Goal: Task Accomplishment & Management: Manage account settings

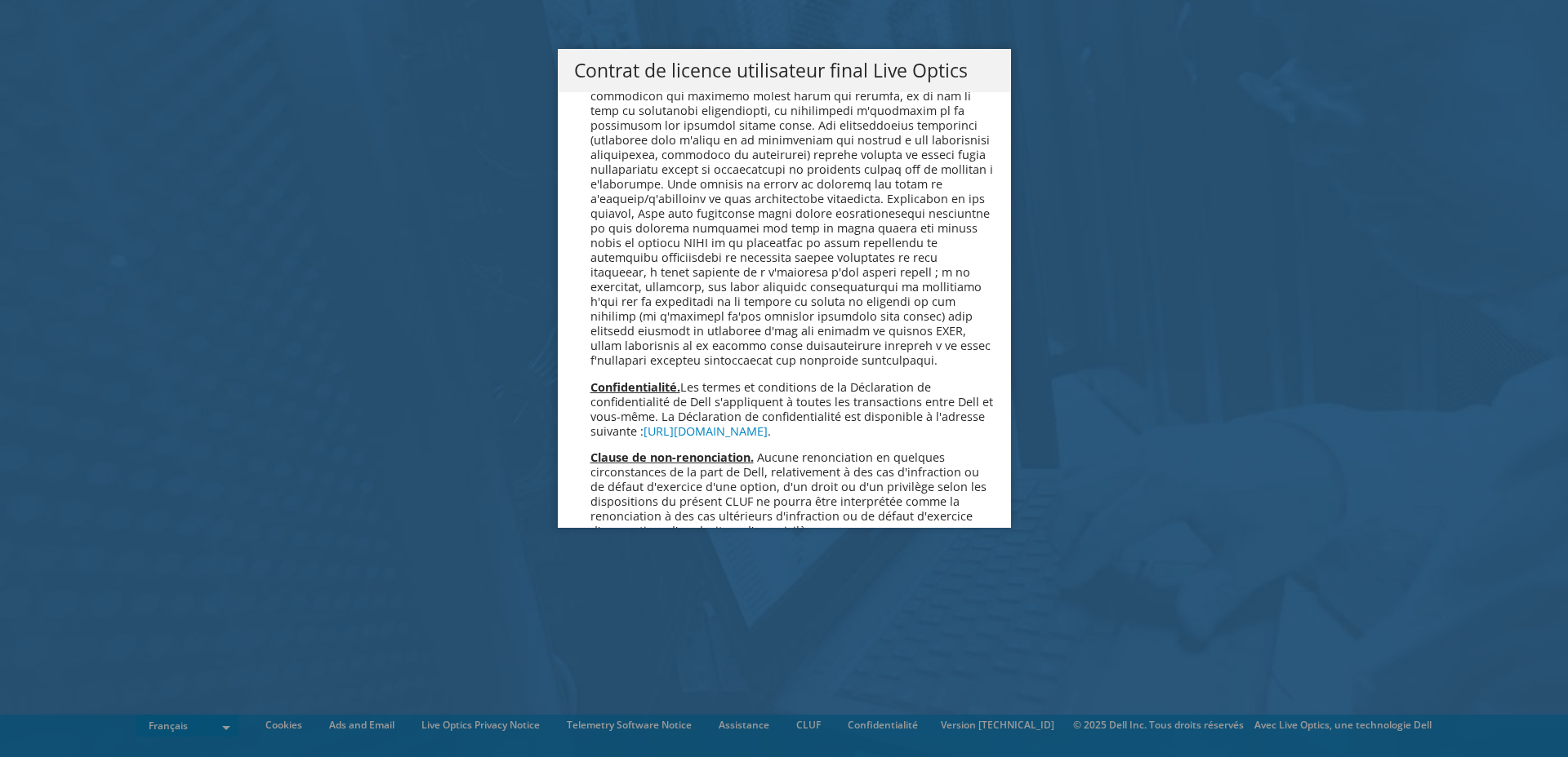
scroll to position [7053, 0]
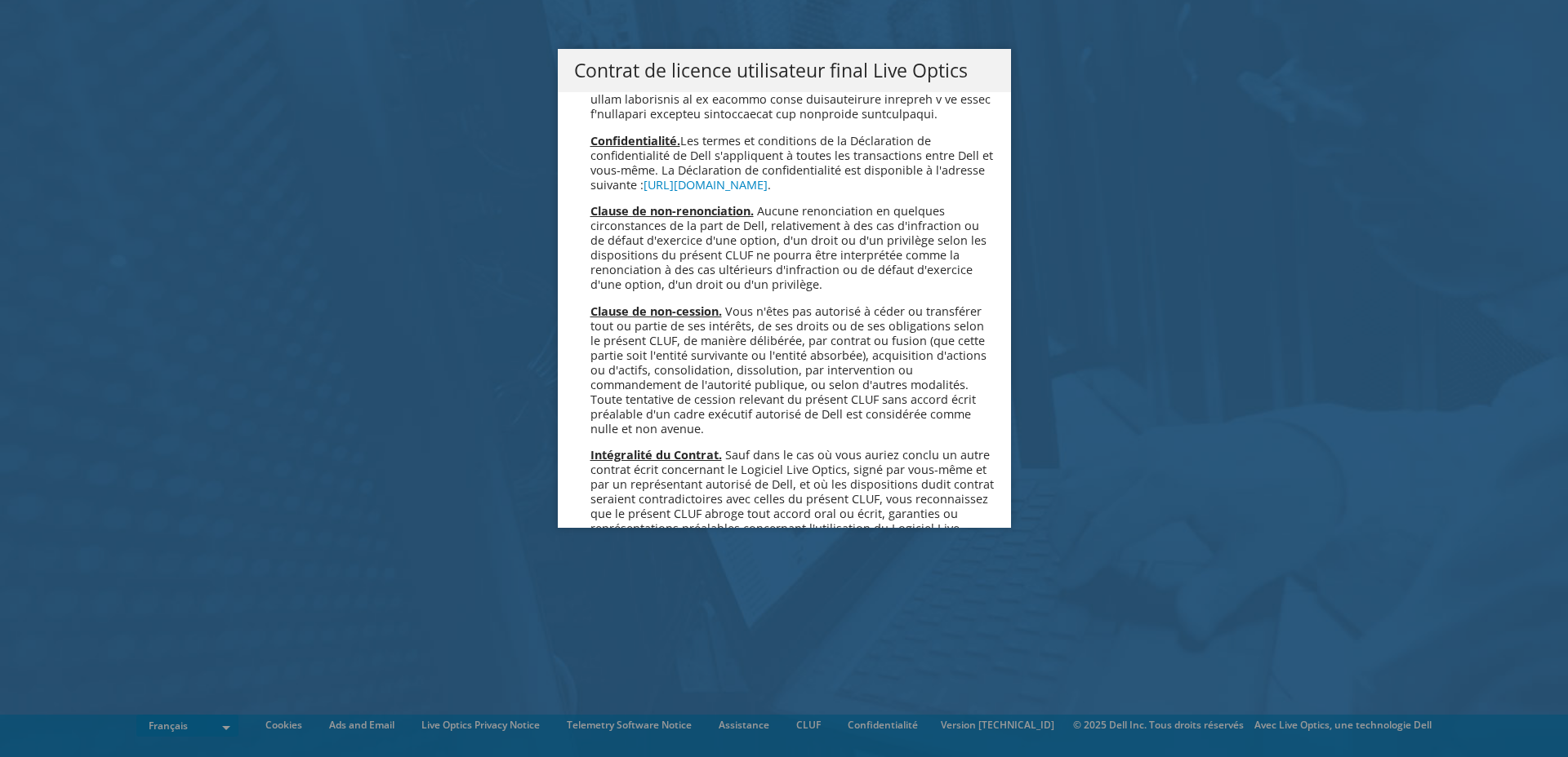
click at [622, 726] on link "Accepter" at bounding box center [623, 745] width 97 height 39
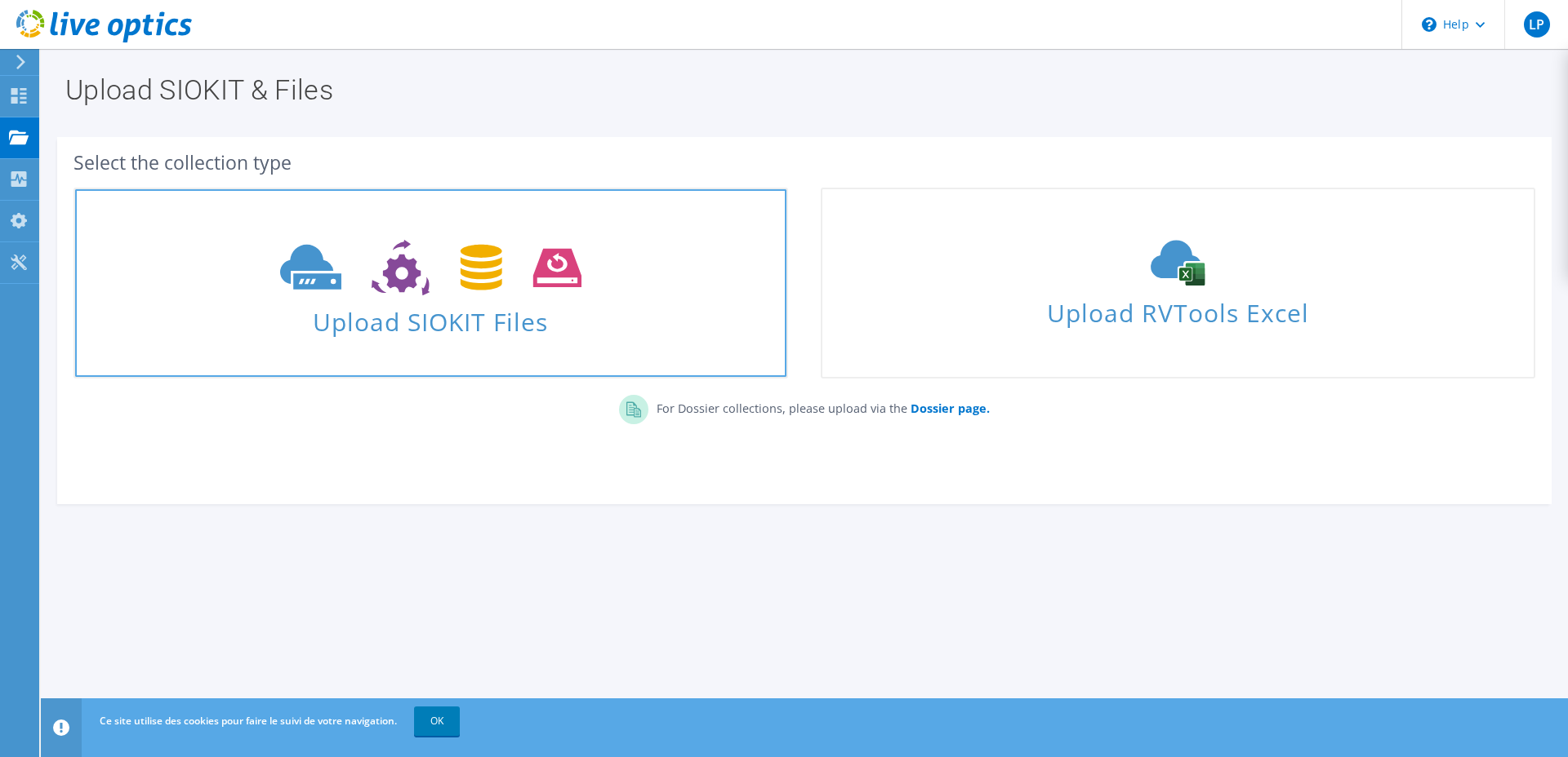
click at [498, 306] on span "Upload SIOKIT Files" at bounding box center [430, 318] width 711 height 35
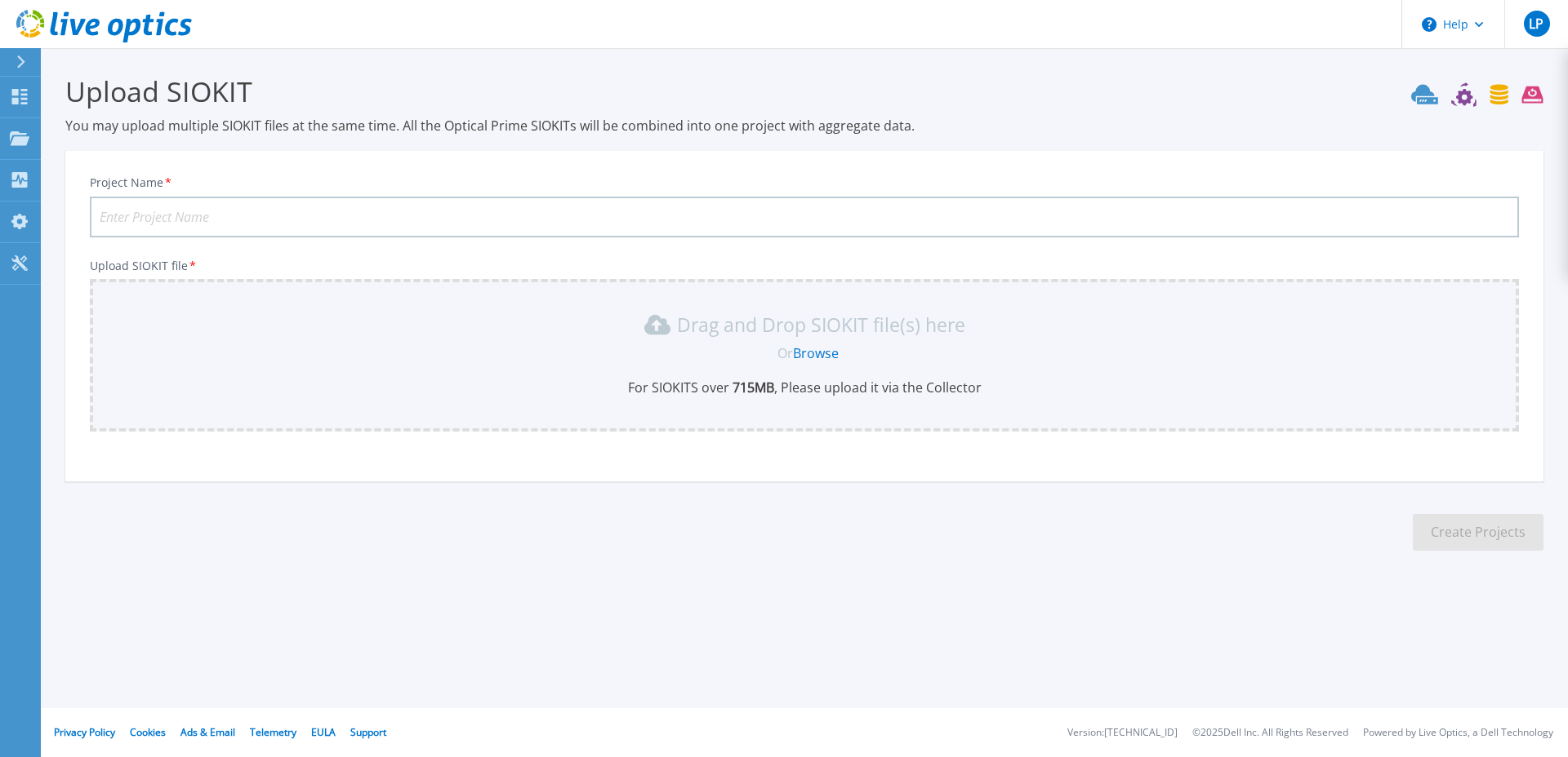
click at [291, 225] on input "Project Name *" at bounding box center [804, 217] width 1429 height 41
type input "NodeLink - 2025 - Cibel"
click at [816, 353] on link "Browse" at bounding box center [815, 353] width 45 height 18
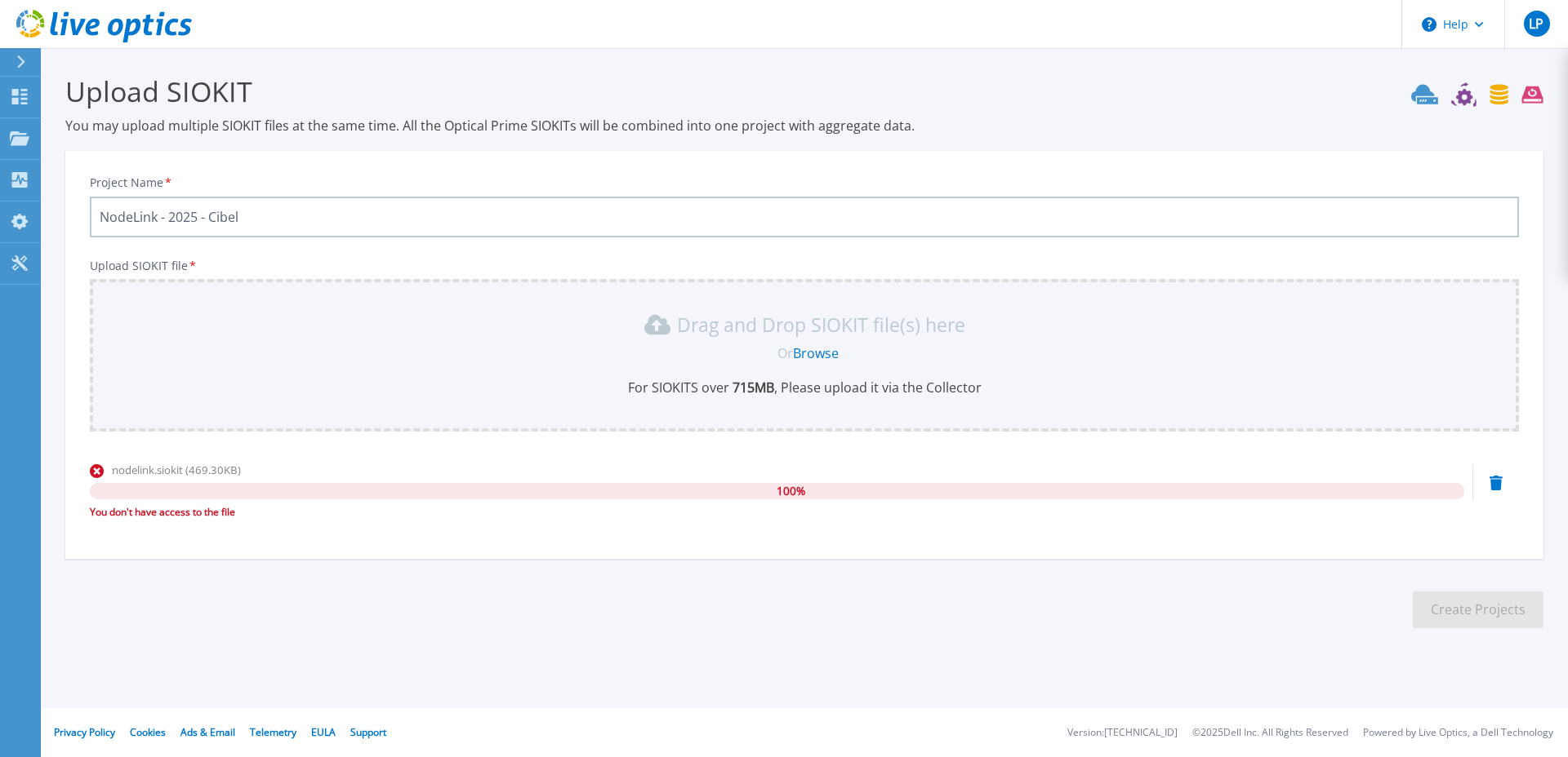
click at [190, 517] on div "You don't have access to the file" at bounding box center [776, 512] width 1374 height 17
click at [320, 528] on div "nodelink.siokit (469.30KB) 100 % You don't have access to the file" at bounding box center [776, 496] width 1374 height 70
click at [1465, 94] on icon at bounding box center [1478, 94] width 132 height 25
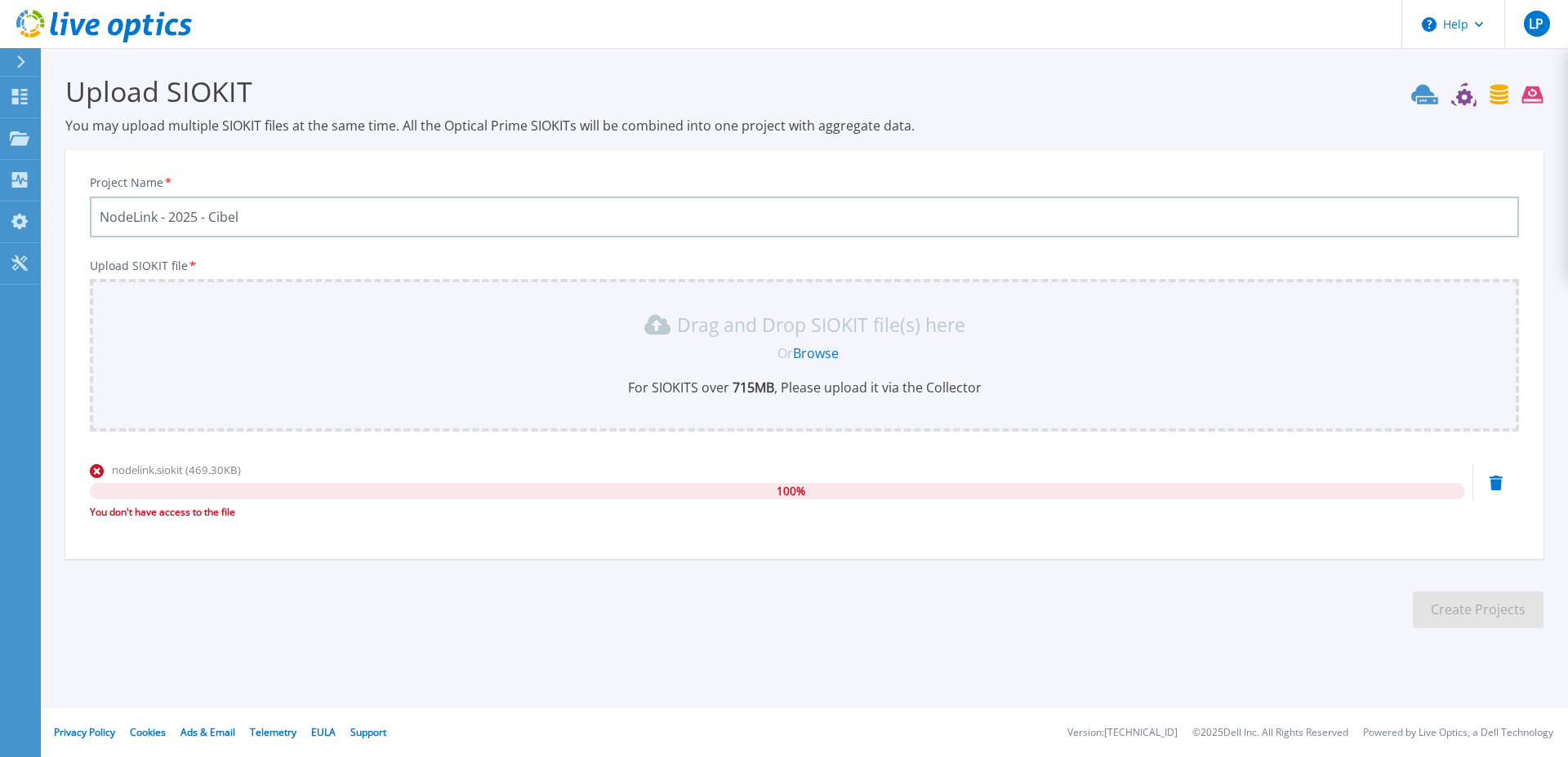
click at [1416, 96] on icon at bounding box center [1424, 94] width 27 height 20
click at [44, 28] on icon at bounding box center [104, 27] width 175 height 33
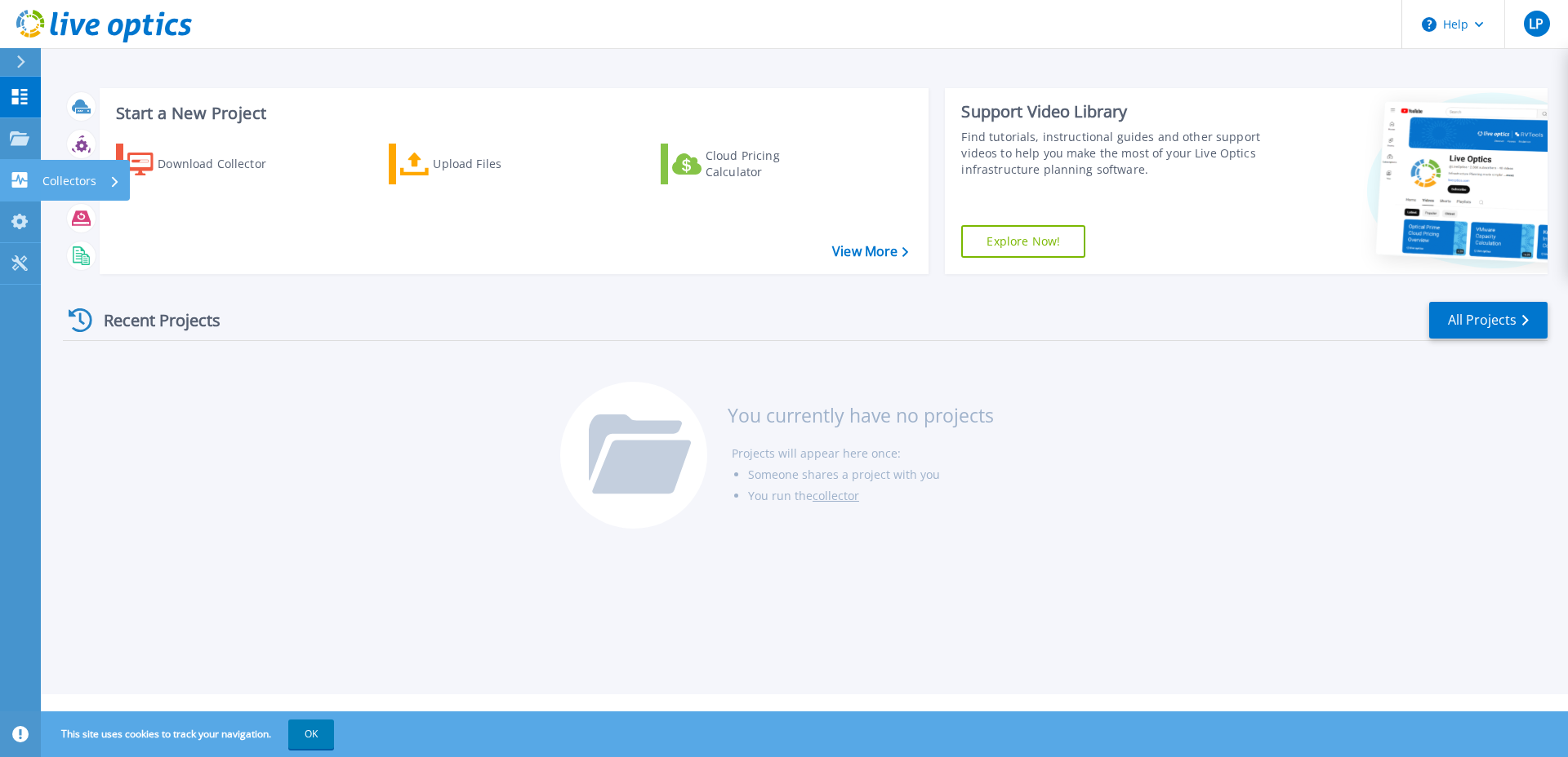
click at [71, 180] on p "Collectors" at bounding box center [69, 181] width 54 height 42
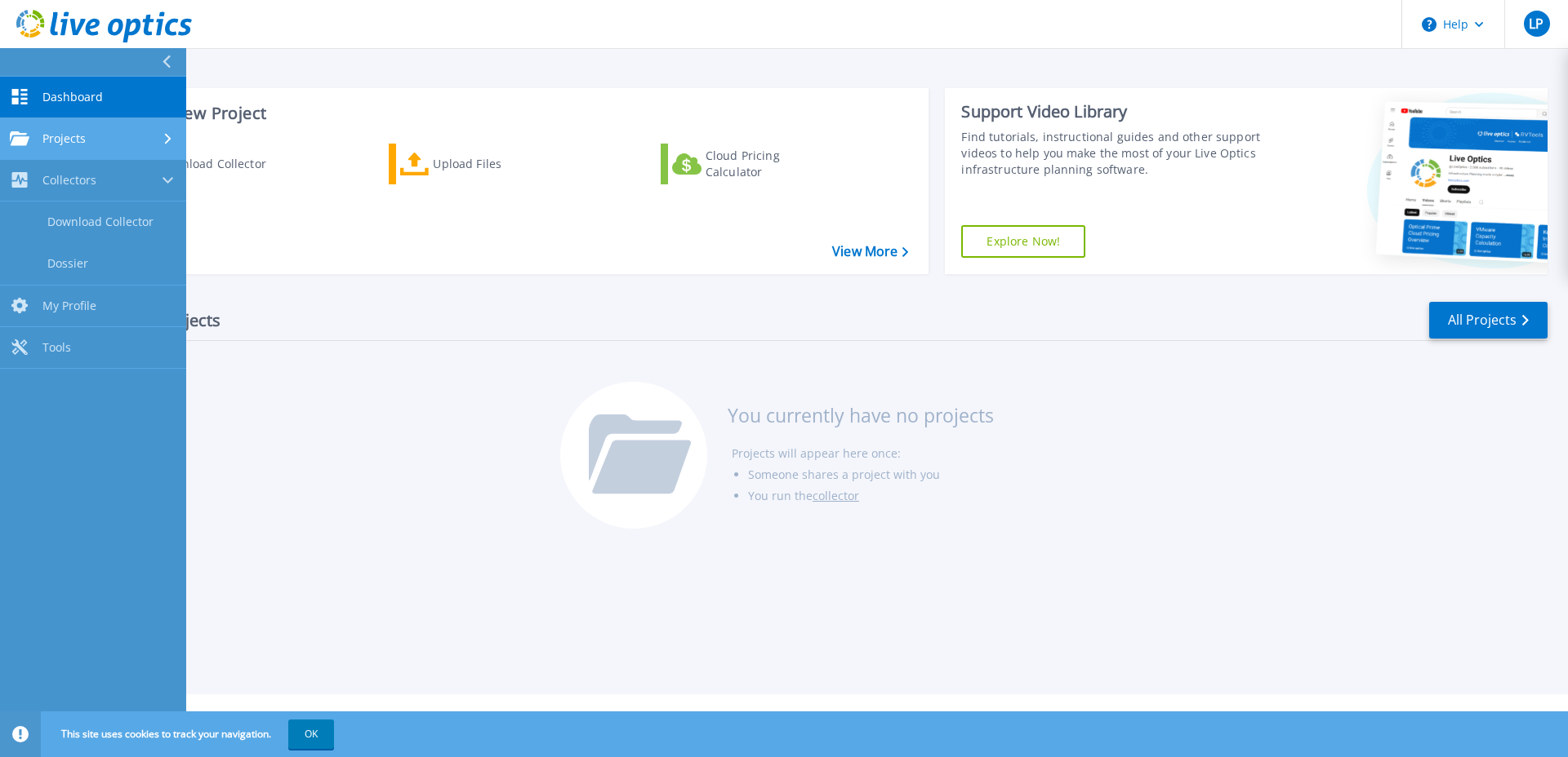
click at [102, 148] on link "Projects Projects" at bounding box center [92, 139] width 186 height 41
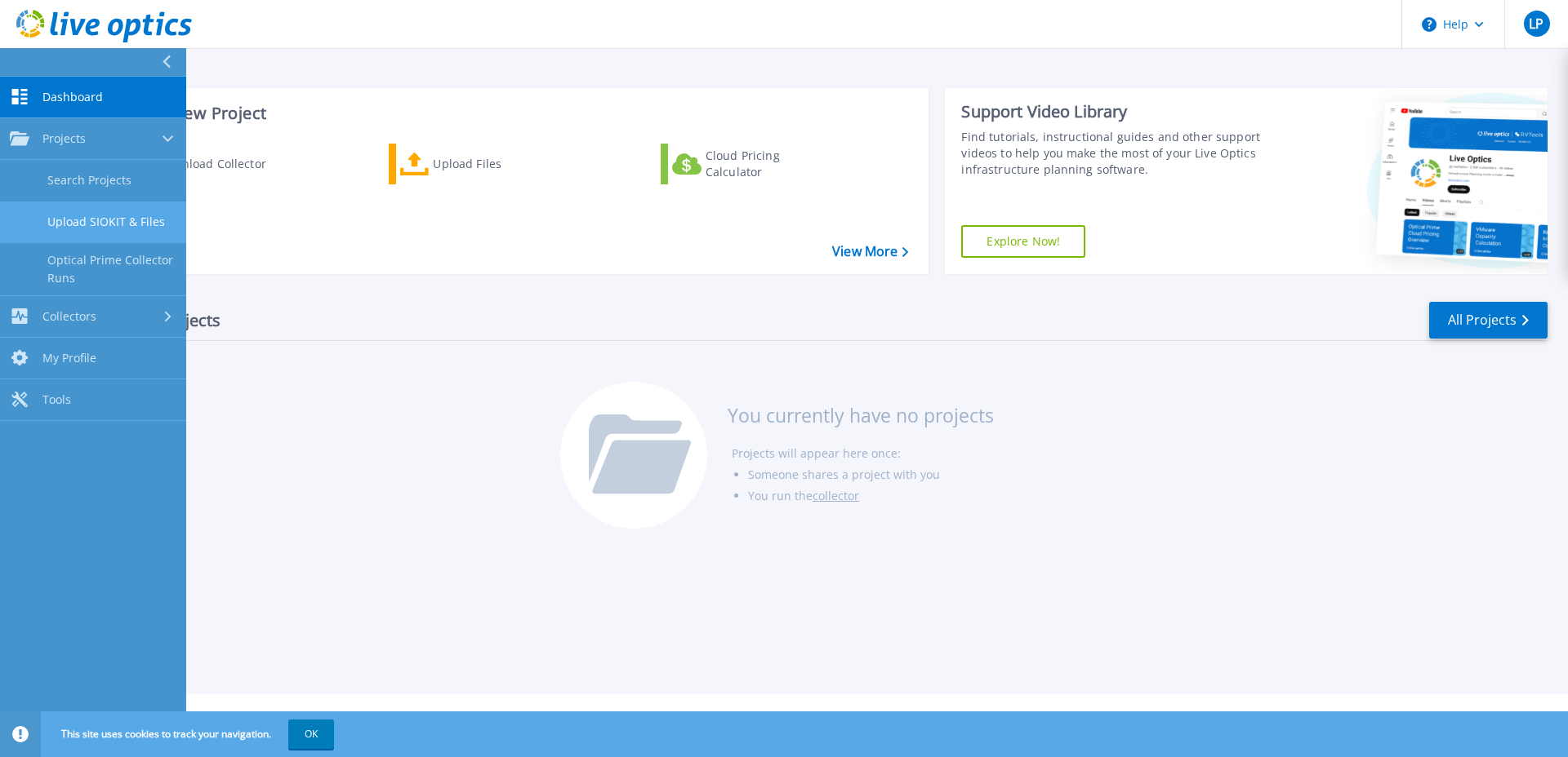
click at [96, 214] on link "Upload SIOKIT & Files" at bounding box center [92, 222] width 186 height 41
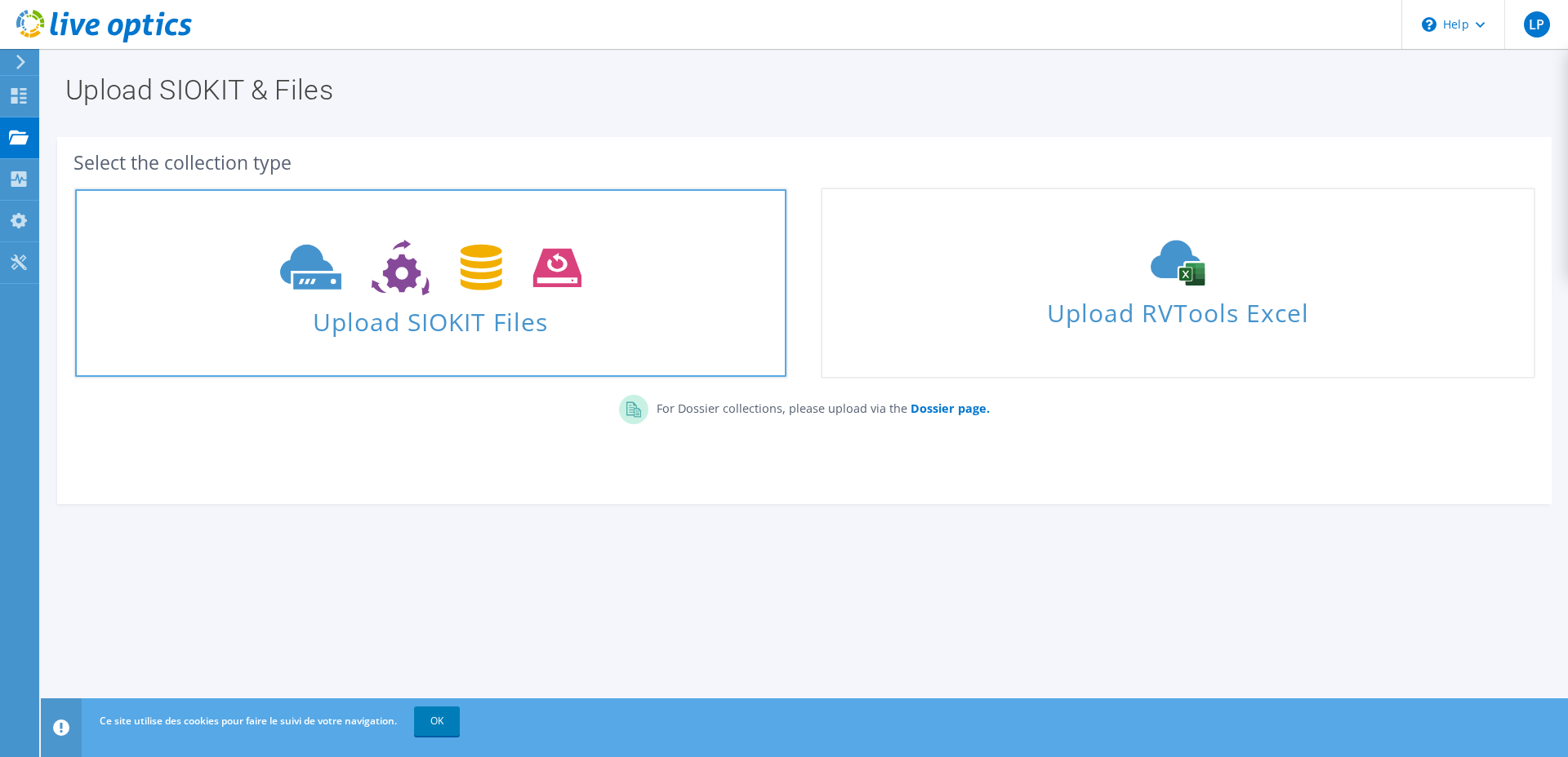
click at [554, 319] on span "Upload SIOKIT Files" at bounding box center [430, 318] width 711 height 35
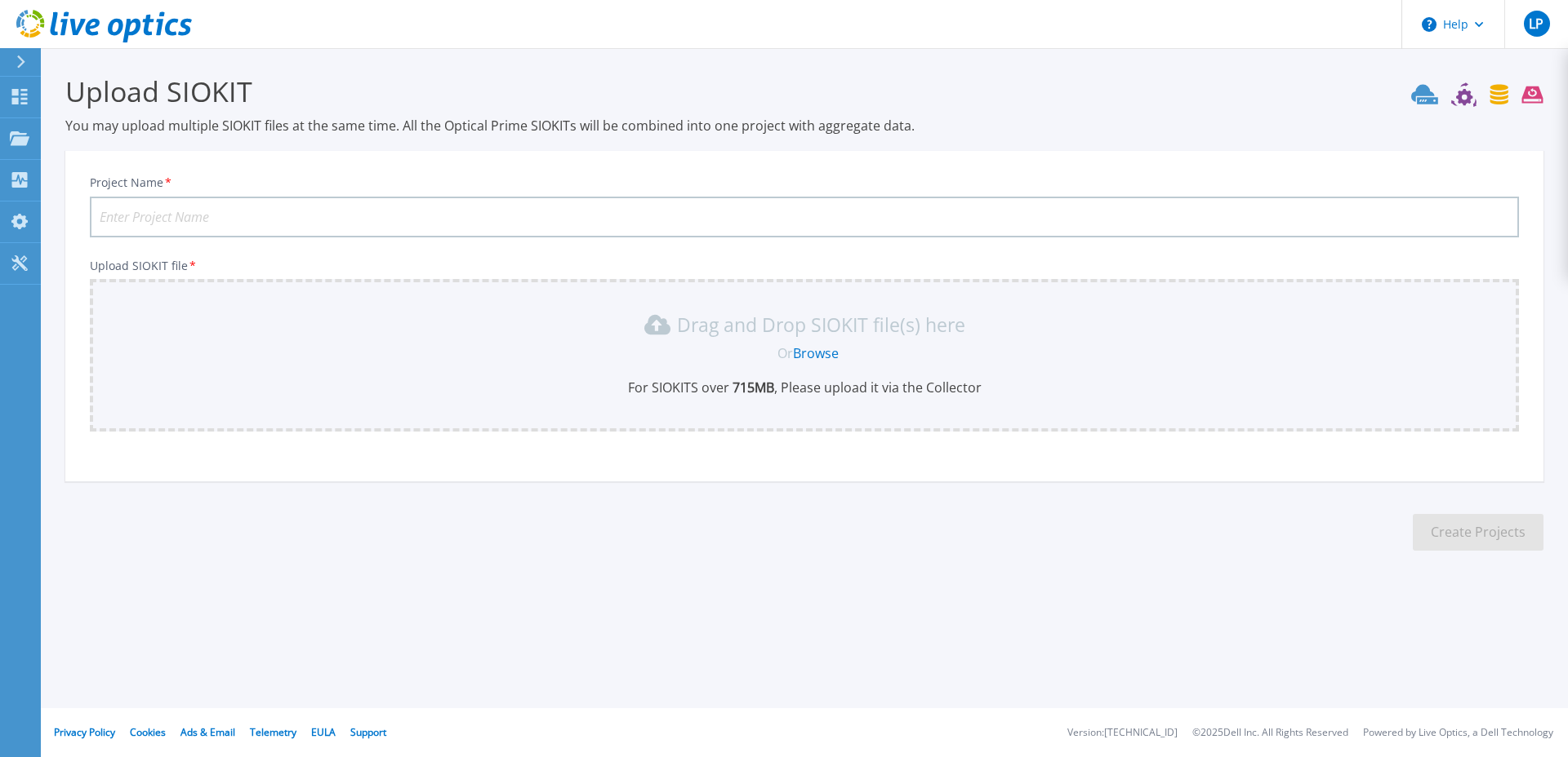
click at [590, 224] on input "Project Name *" at bounding box center [804, 217] width 1429 height 41
type input "NodeLink - 2025 - Cibel"
click at [819, 353] on link "Browse" at bounding box center [815, 353] width 45 height 18
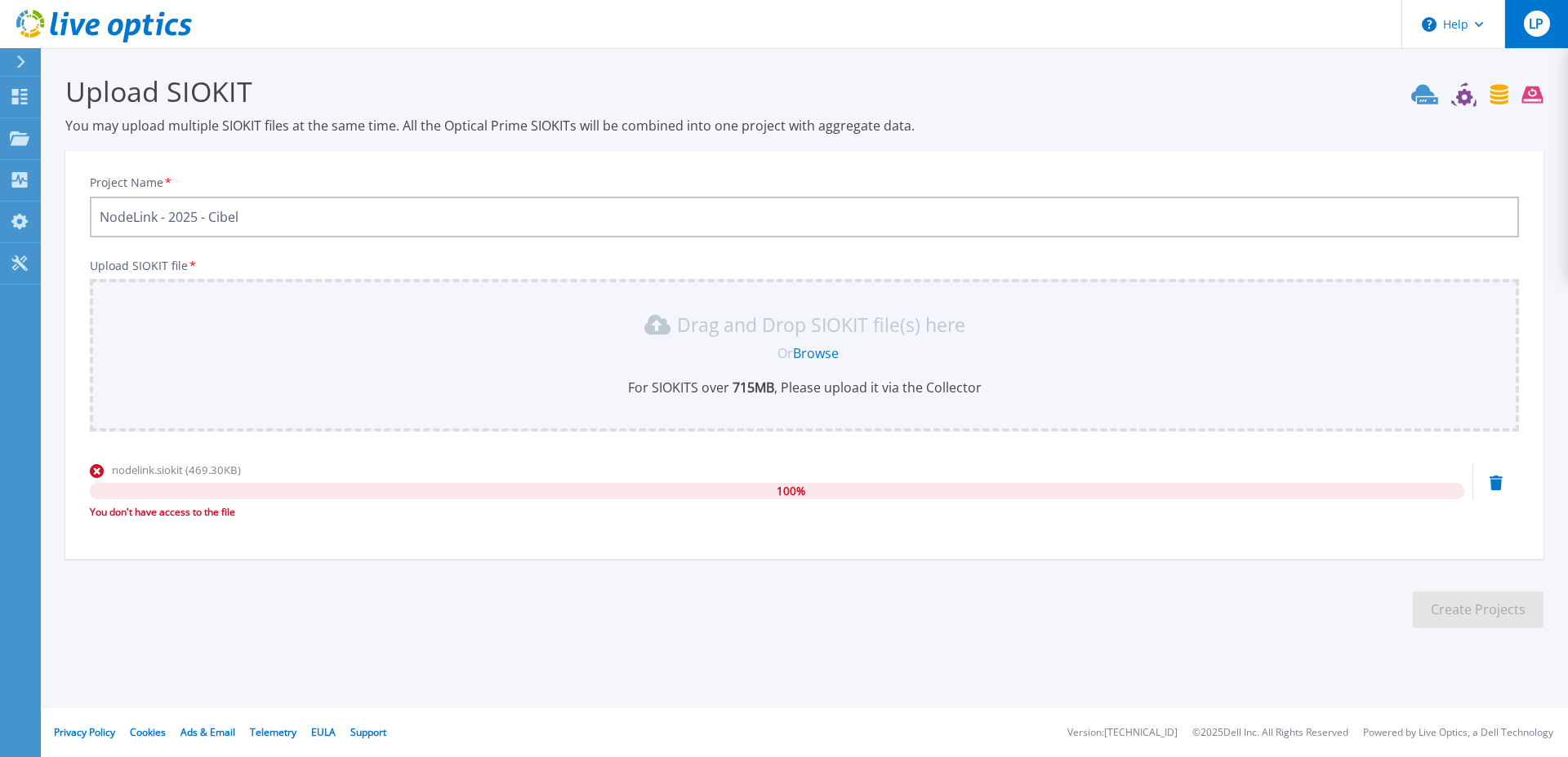
click at [1542, 12] on div "LP" at bounding box center [1537, 24] width 27 height 27
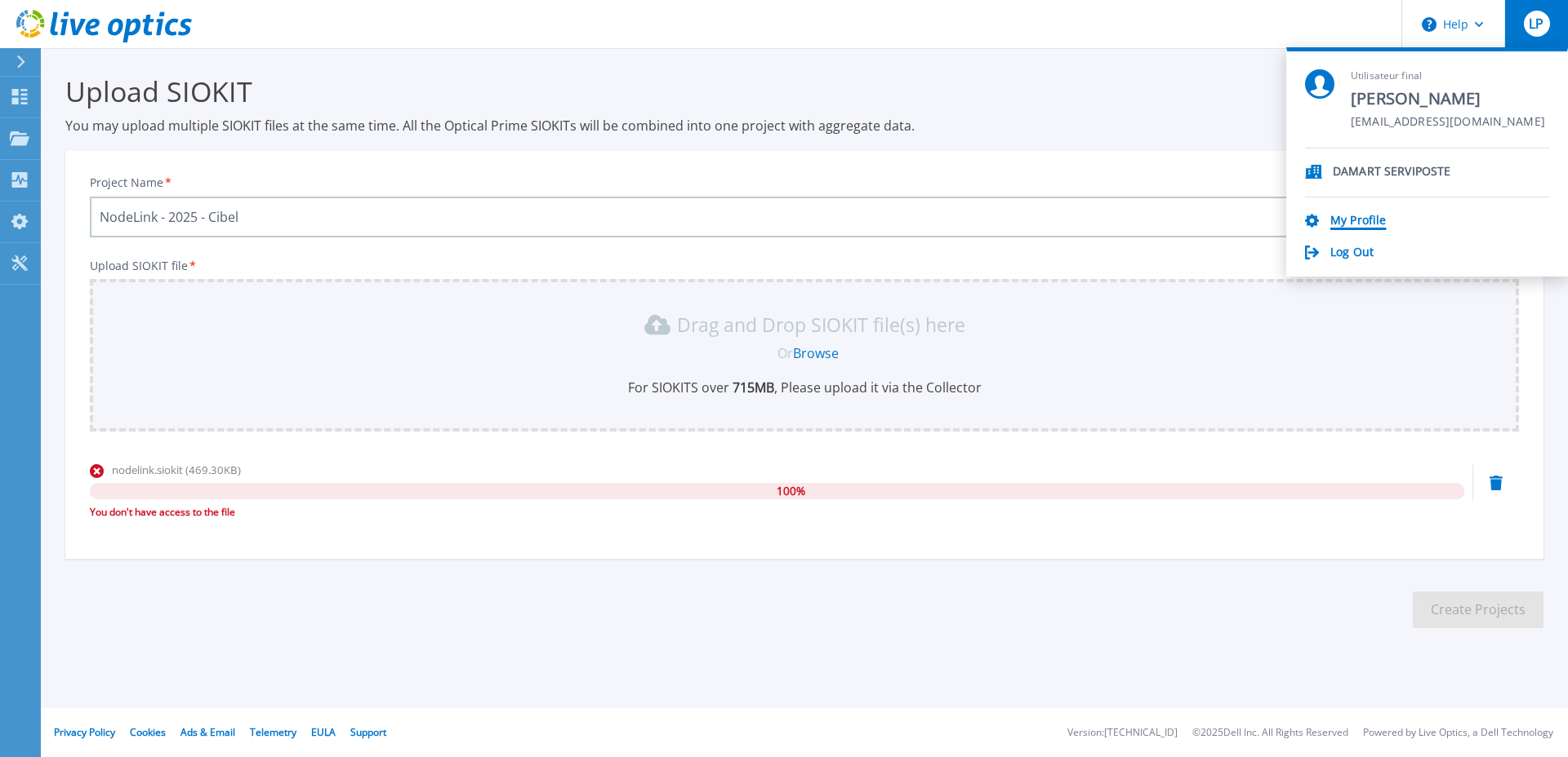
click at [1371, 219] on link "My Profile" at bounding box center [1357, 222] width 55 height 16
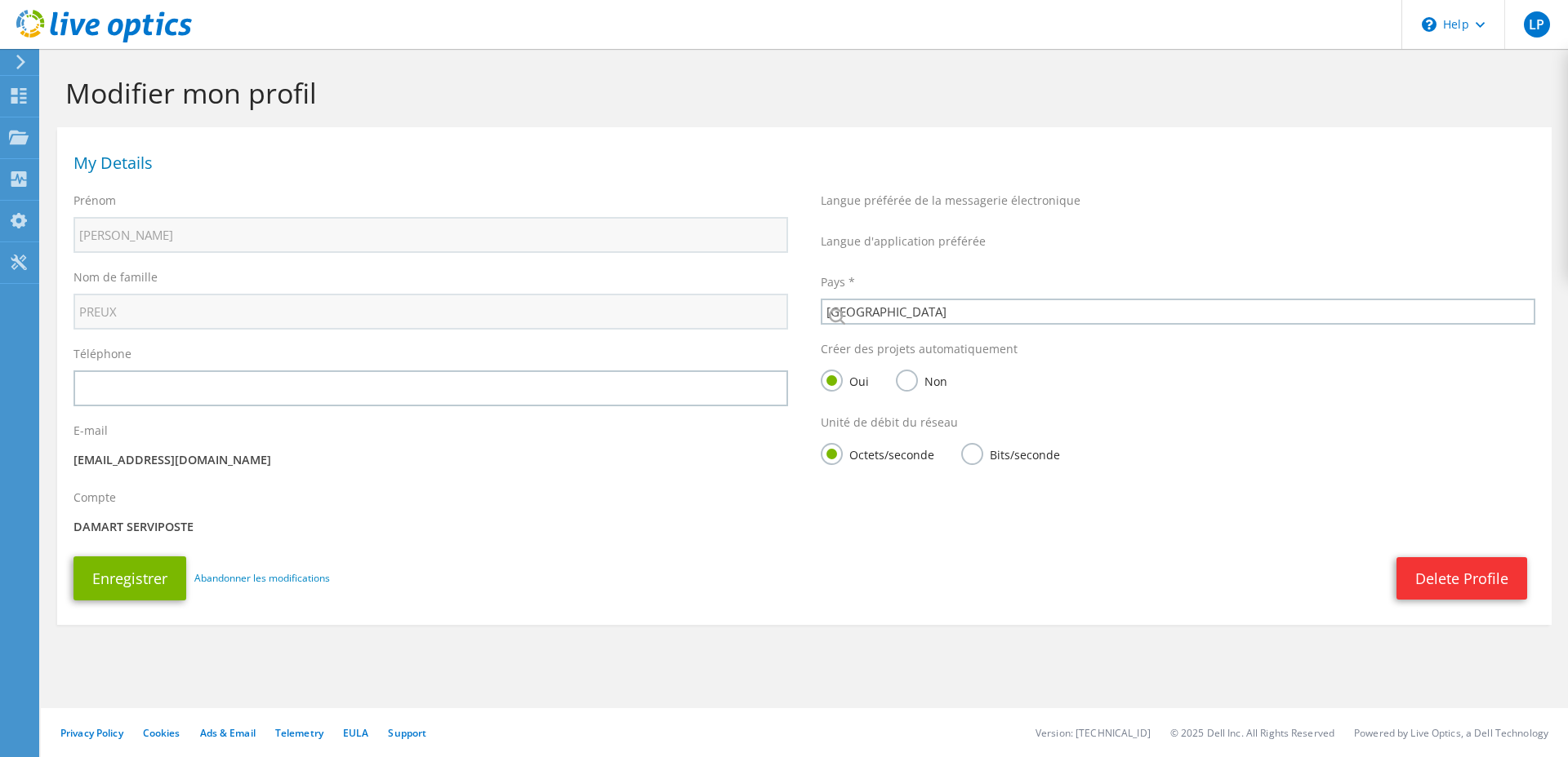
select select "73"
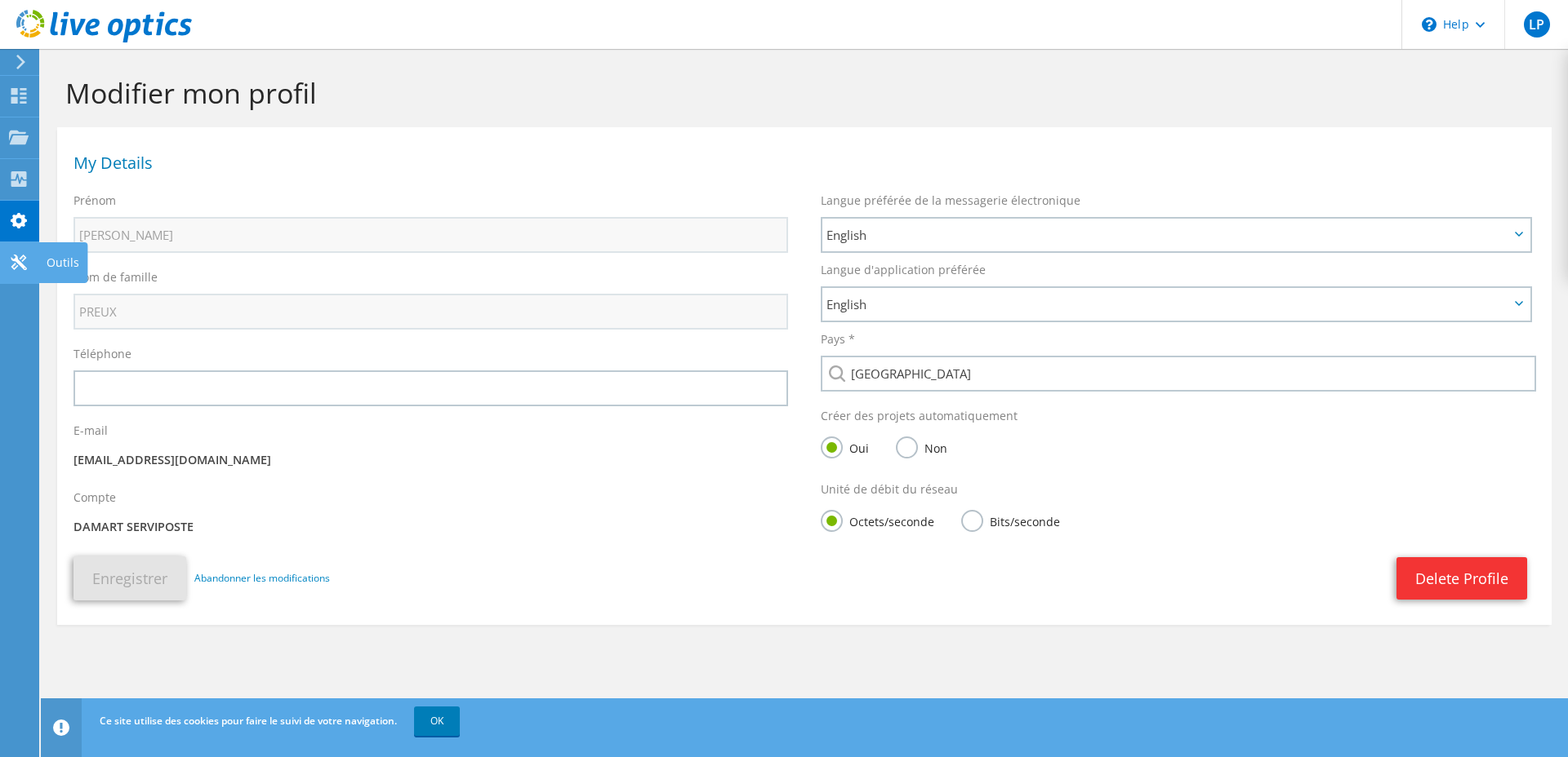
click at [16, 260] on use at bounding box center [19, 262] width 16 height 16
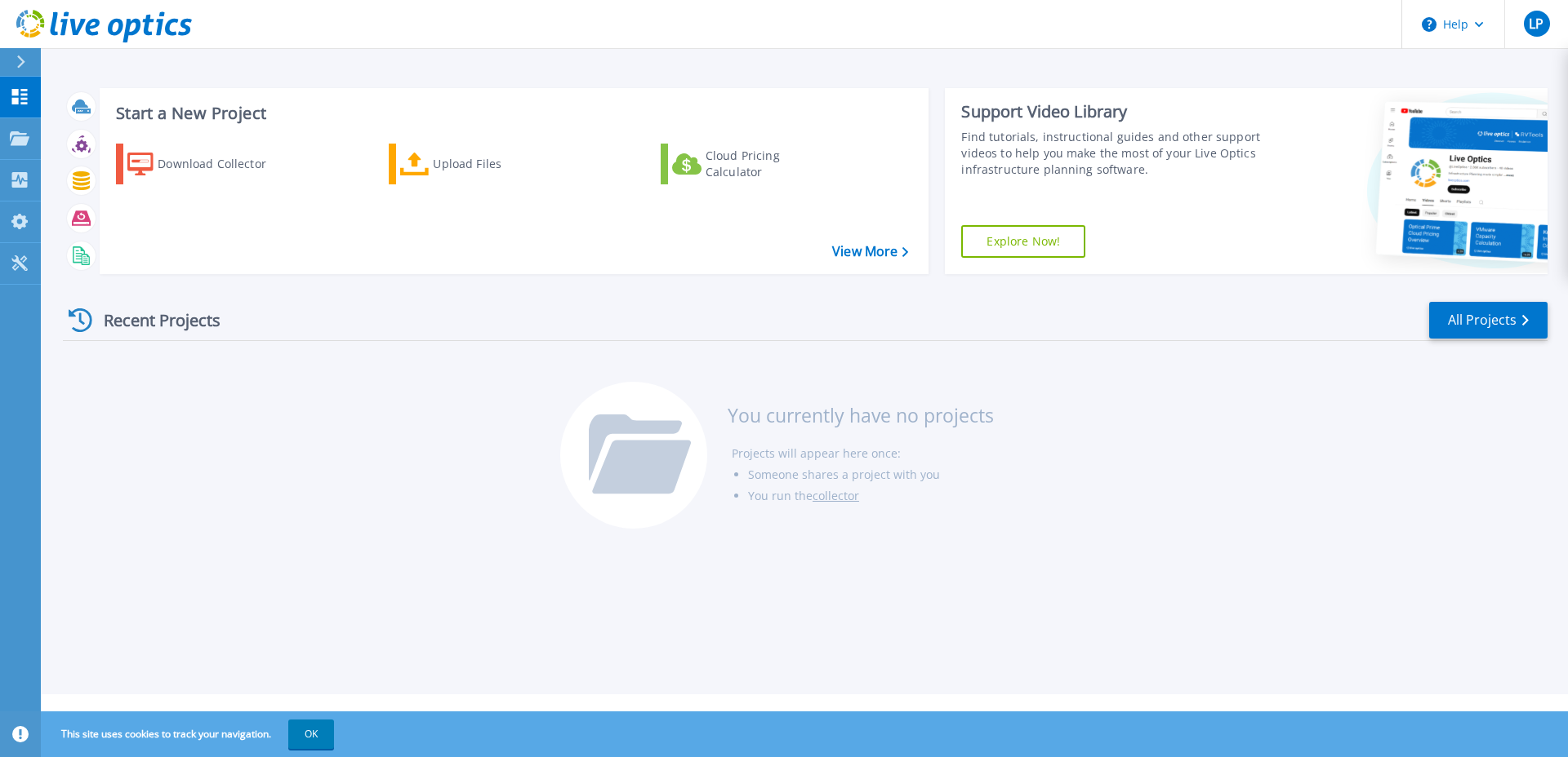
click at [27, 66] on div at bounding box center [28, 62] width 27 height 28
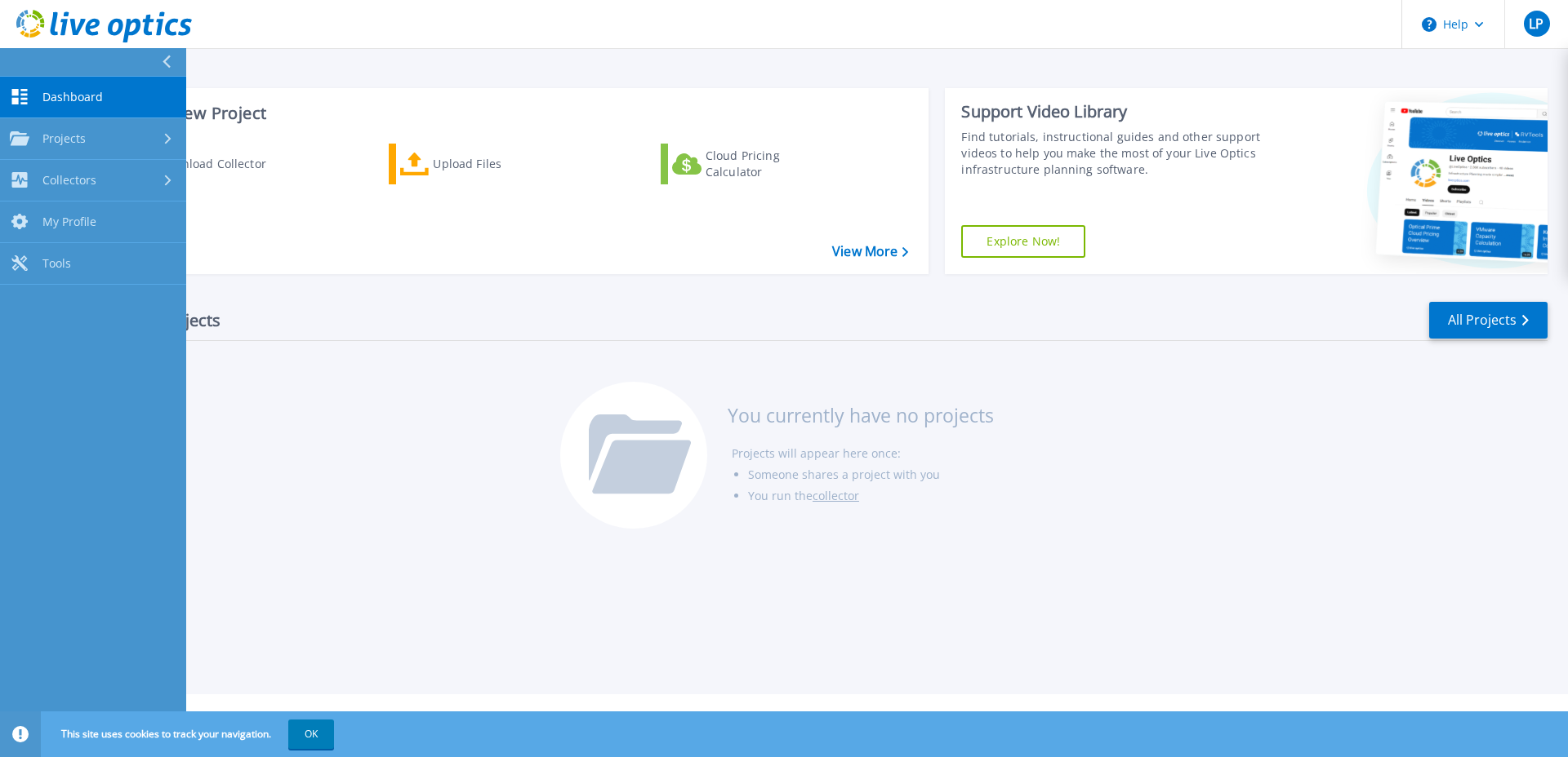
click at [78, 22] on icon at bounding box center [104, 27] width 175 height 33
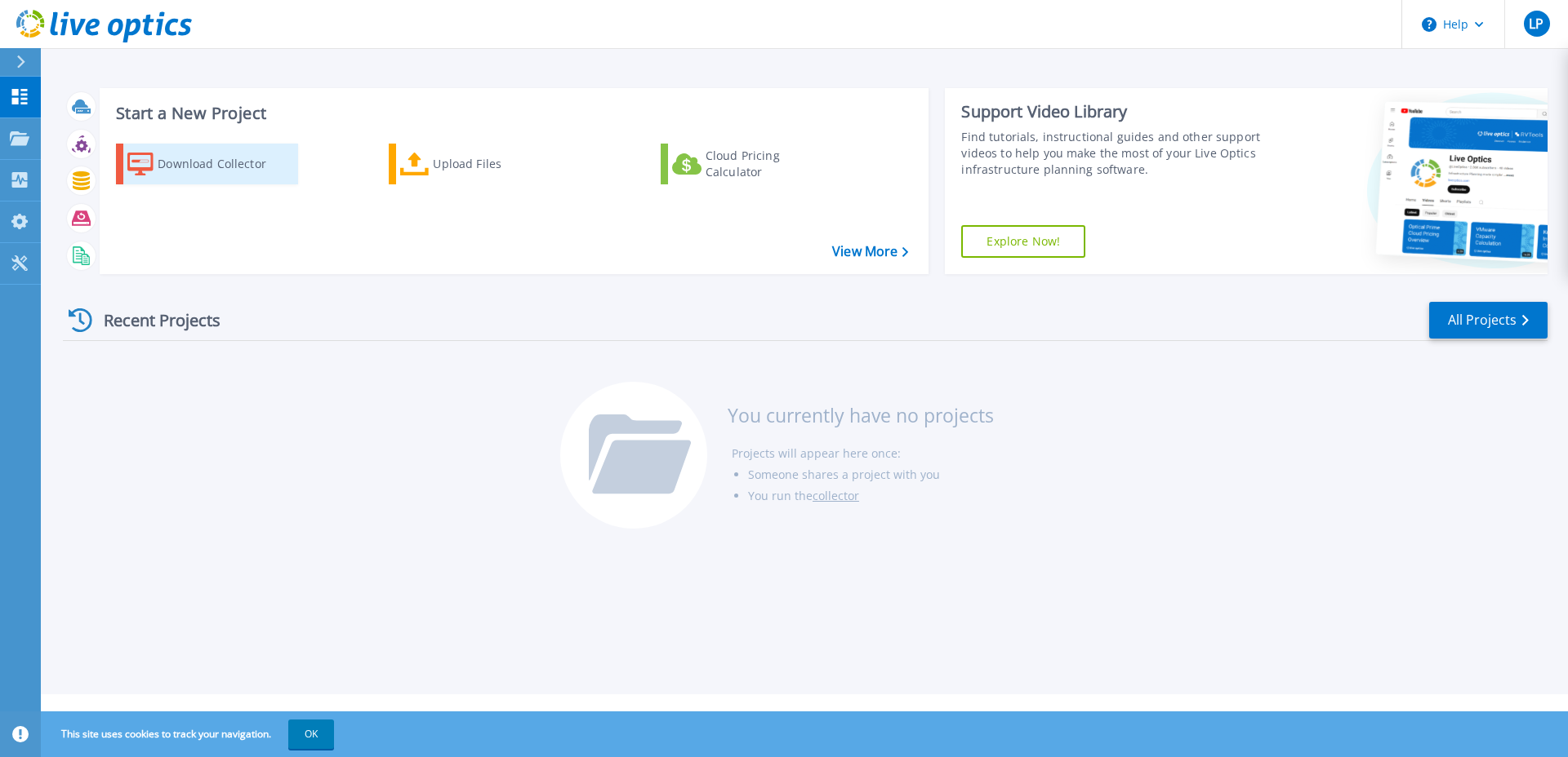
click at [194, 170] on div "Download Collector" at bounding box center [222, 163] width 131 height 32
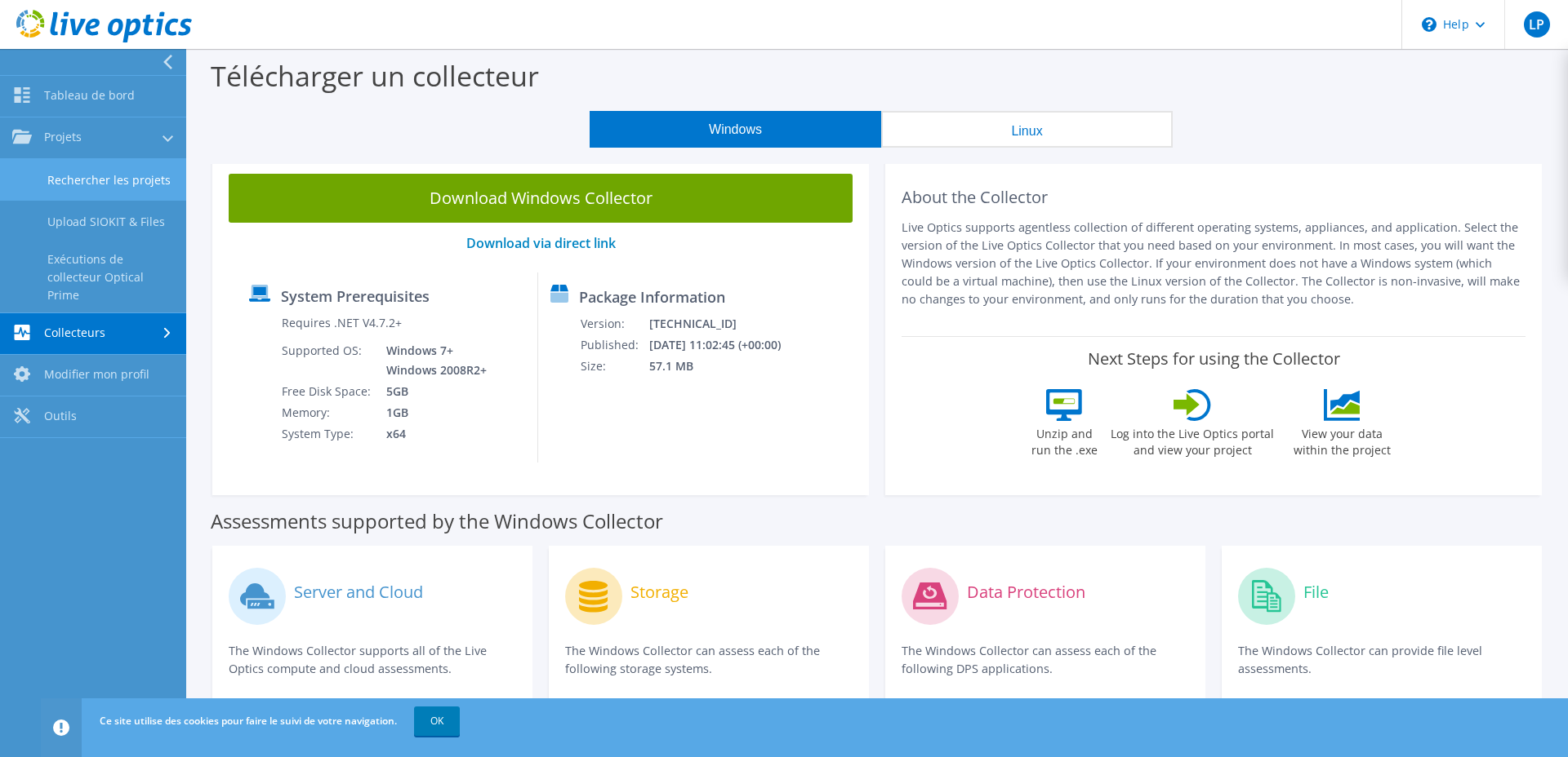
click at [94, 171] on link "Rechercher les projets" at bounding box center [92, 180] width 186 height 41
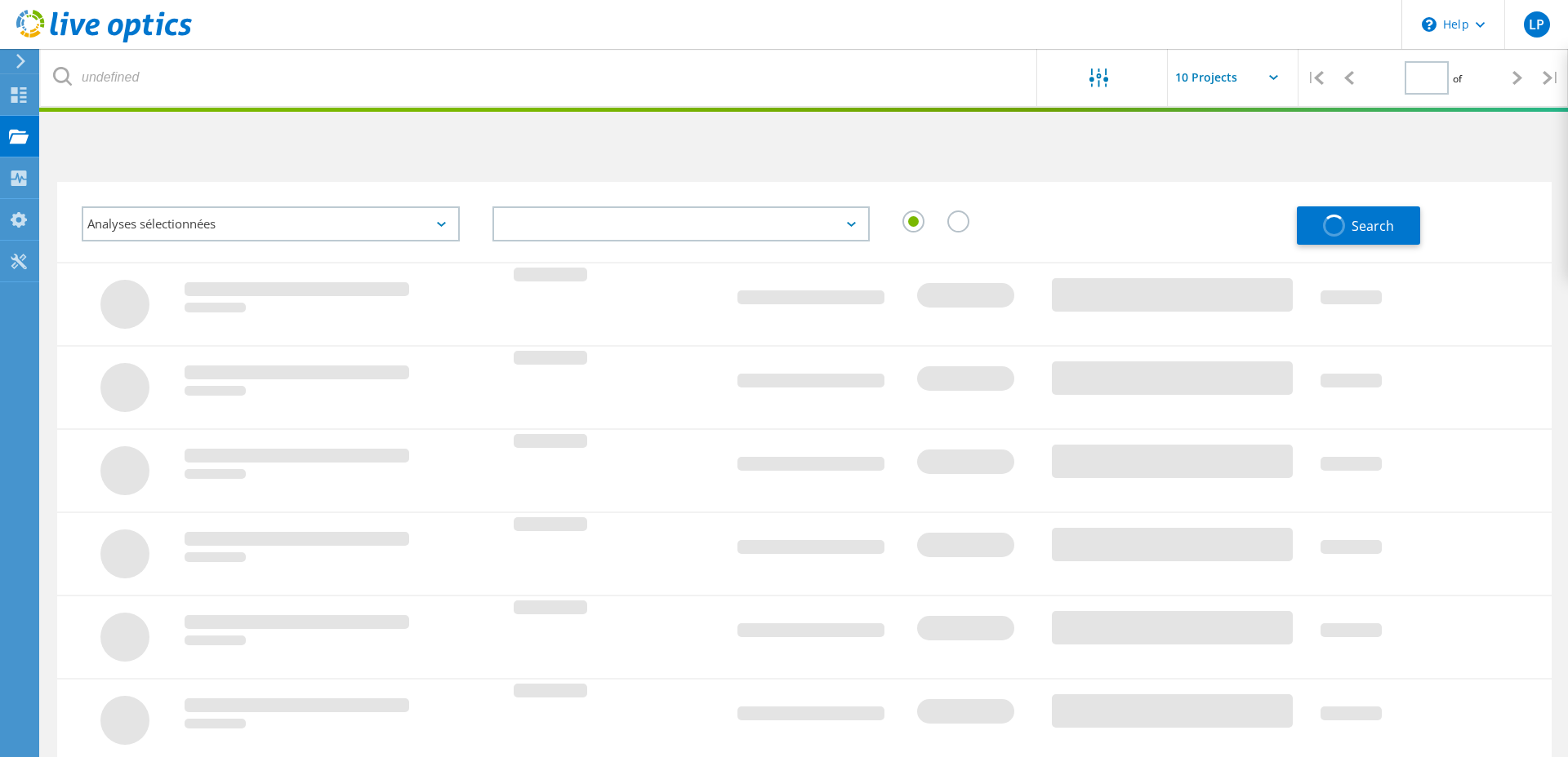
type input "1"
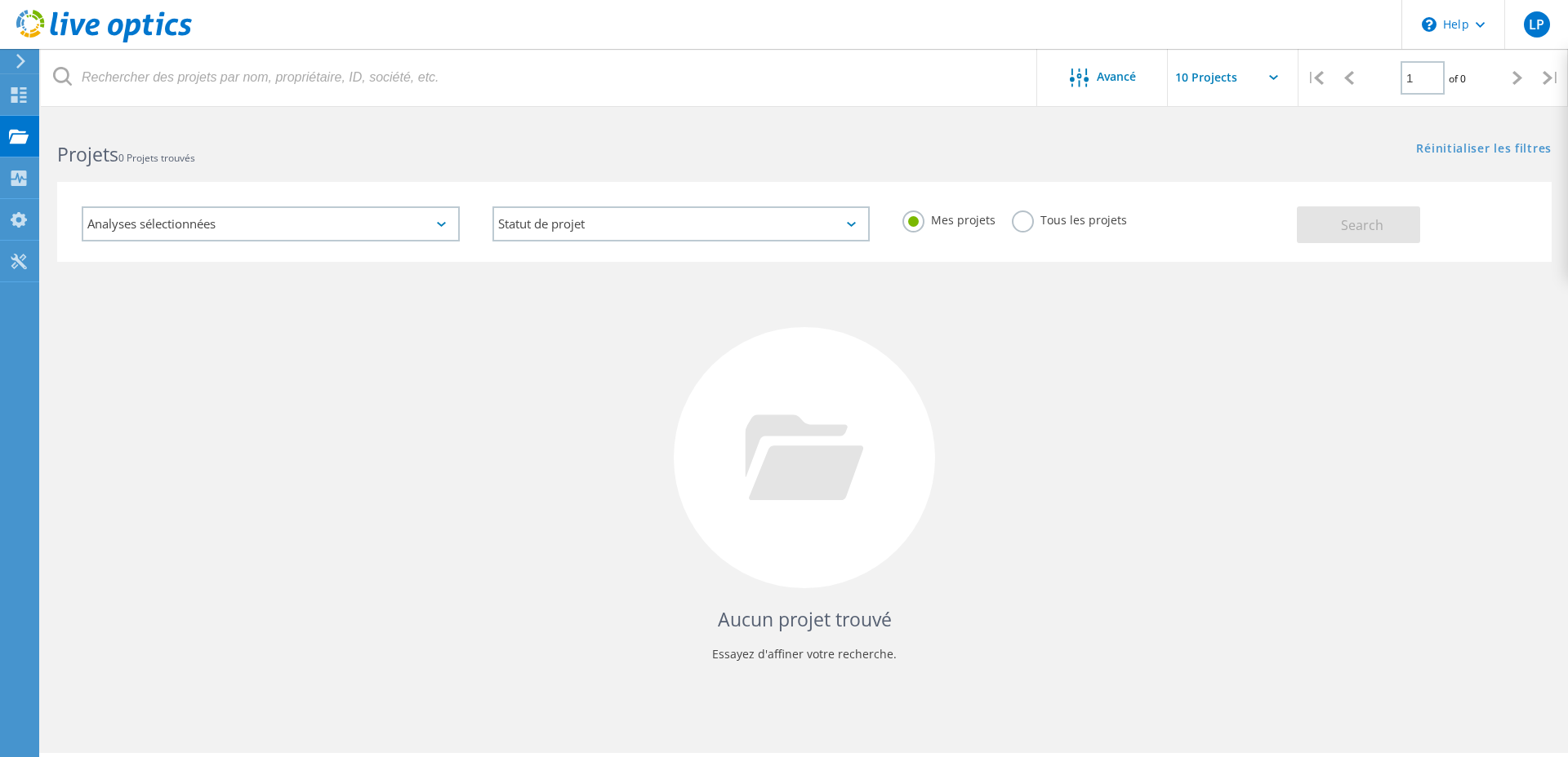
click at [1221, 75] on input "text" at bounding box center [1249, 78] width 163 height 57
click at [46, 138] on div "Projets" at bounding box center [74, 137] width 56 height 12
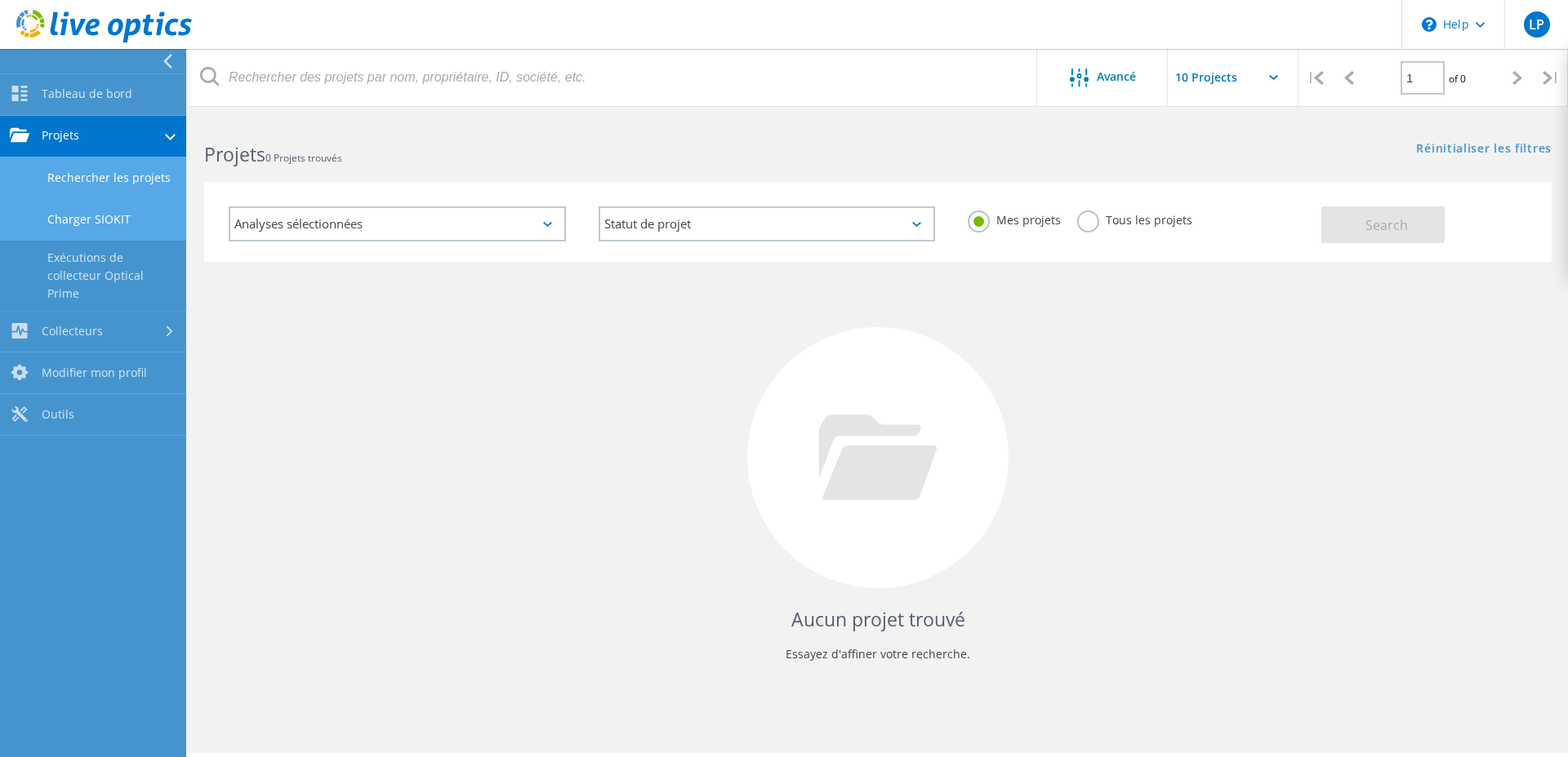
click at [78, 222] on link "Charger SIOKIT" at bounding box center [92, 220] width 186 height 41
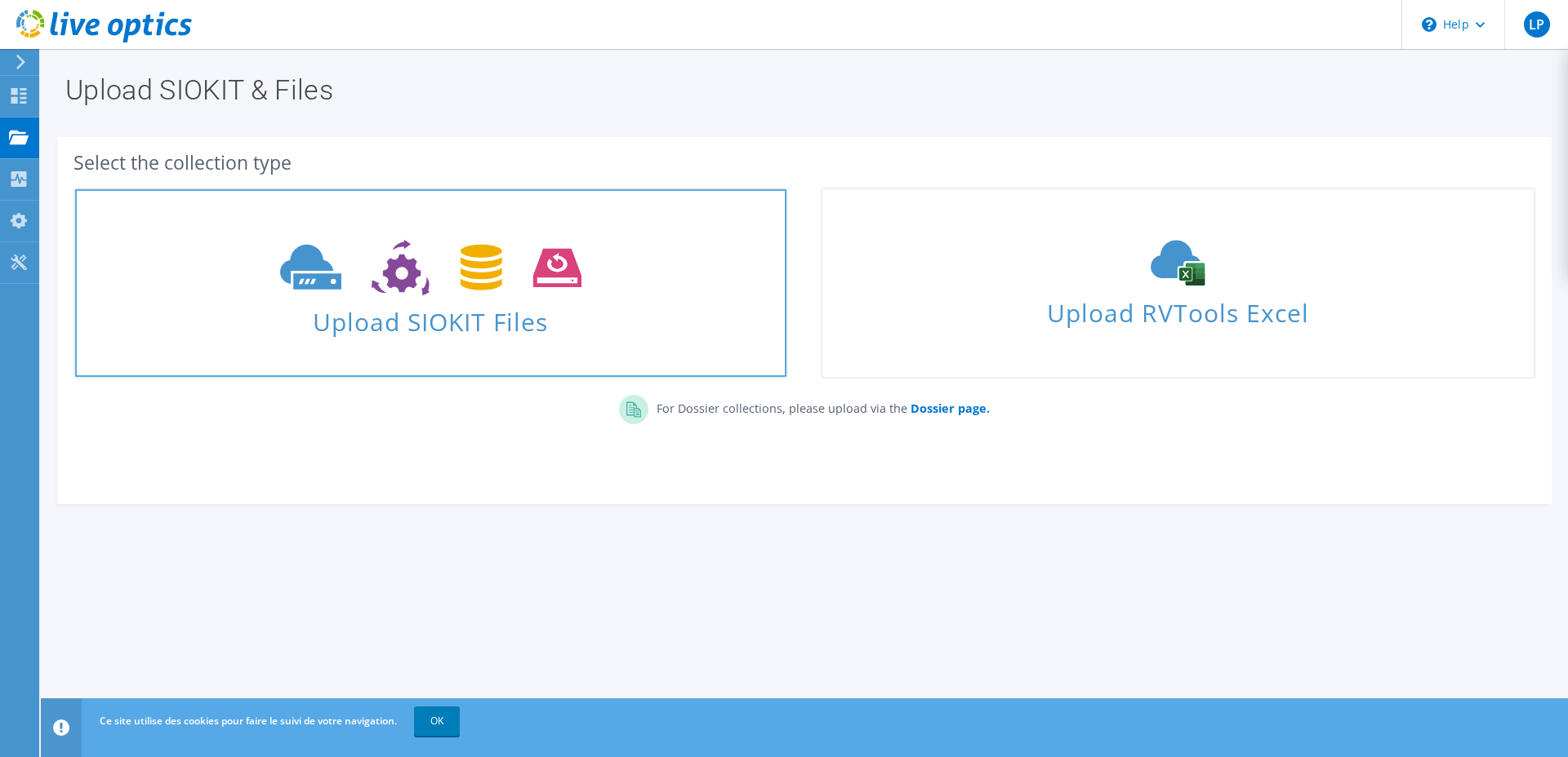
click at [551, 326] on span "Upload SIOKIT Files" at bounding box center [430, 318] width 711 height 35
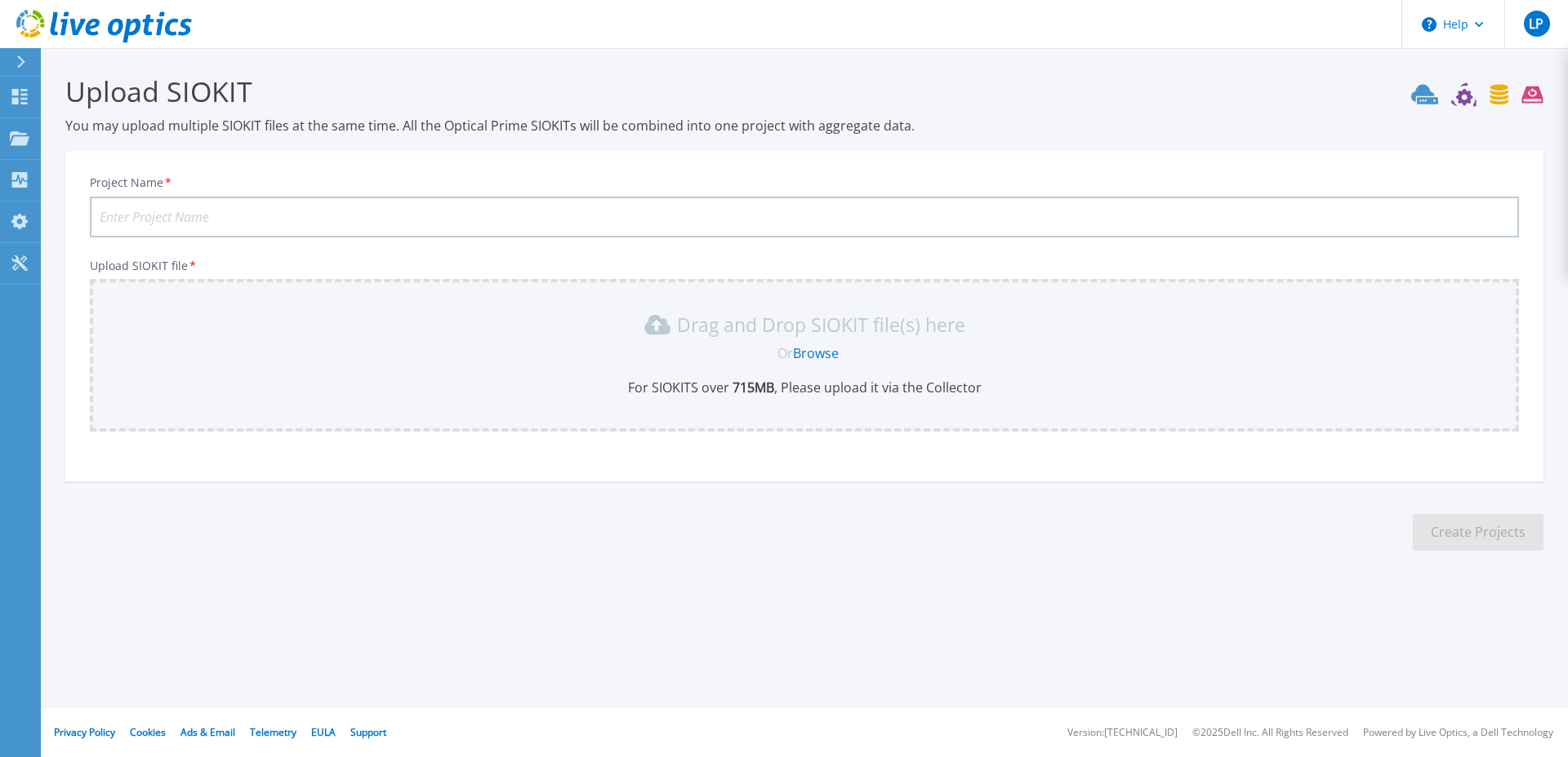
click at [806, 351] on link "Browse" at bounding box center [815, 353] width 45 height 18
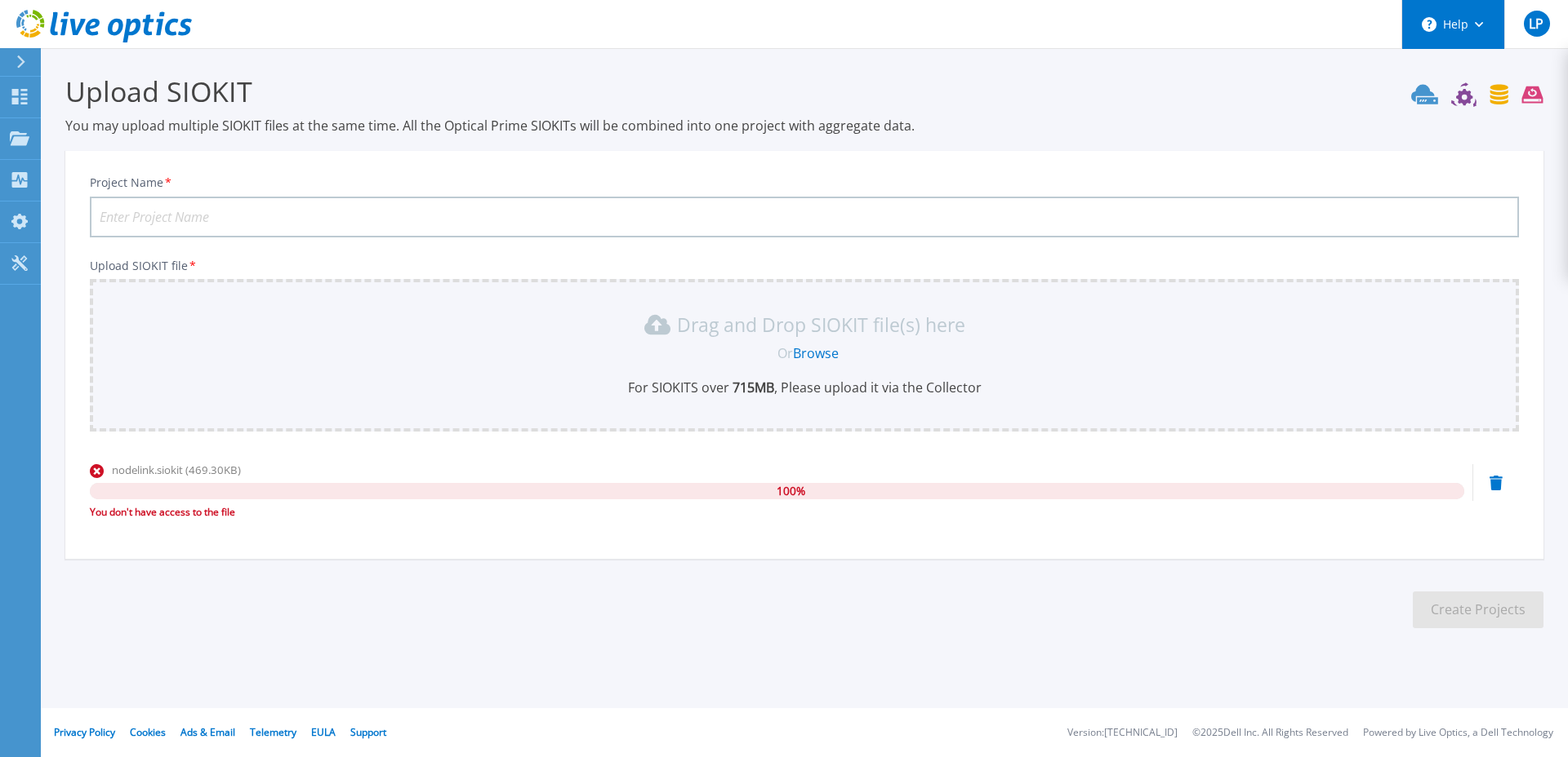
click at [1484, 27] on button "Help" at bounding box center [1453, 25] width 102 height 49
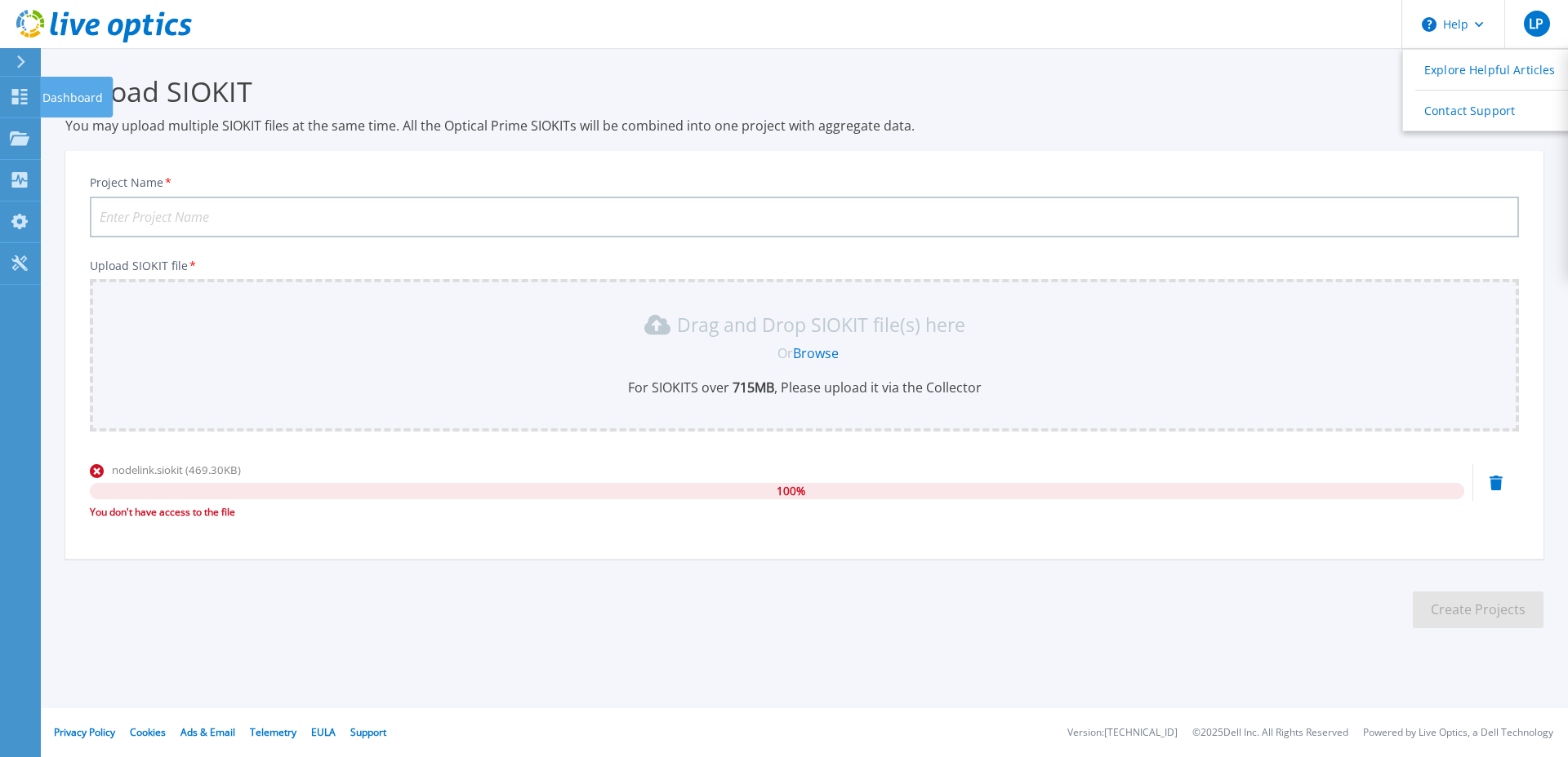
click at [23, 55] on icon at bounding box center [21, 61] width 9 height 13
click at [363, 366] on div "Drag and Drop SIOKIT file(s) here Or Browse For SIOKITS over 715 MB , Please up…" at bounding box center [804, 354] width 1410 height 85
click at [56, 26] on icon at bounding box center [104, 27] width 175 height 33
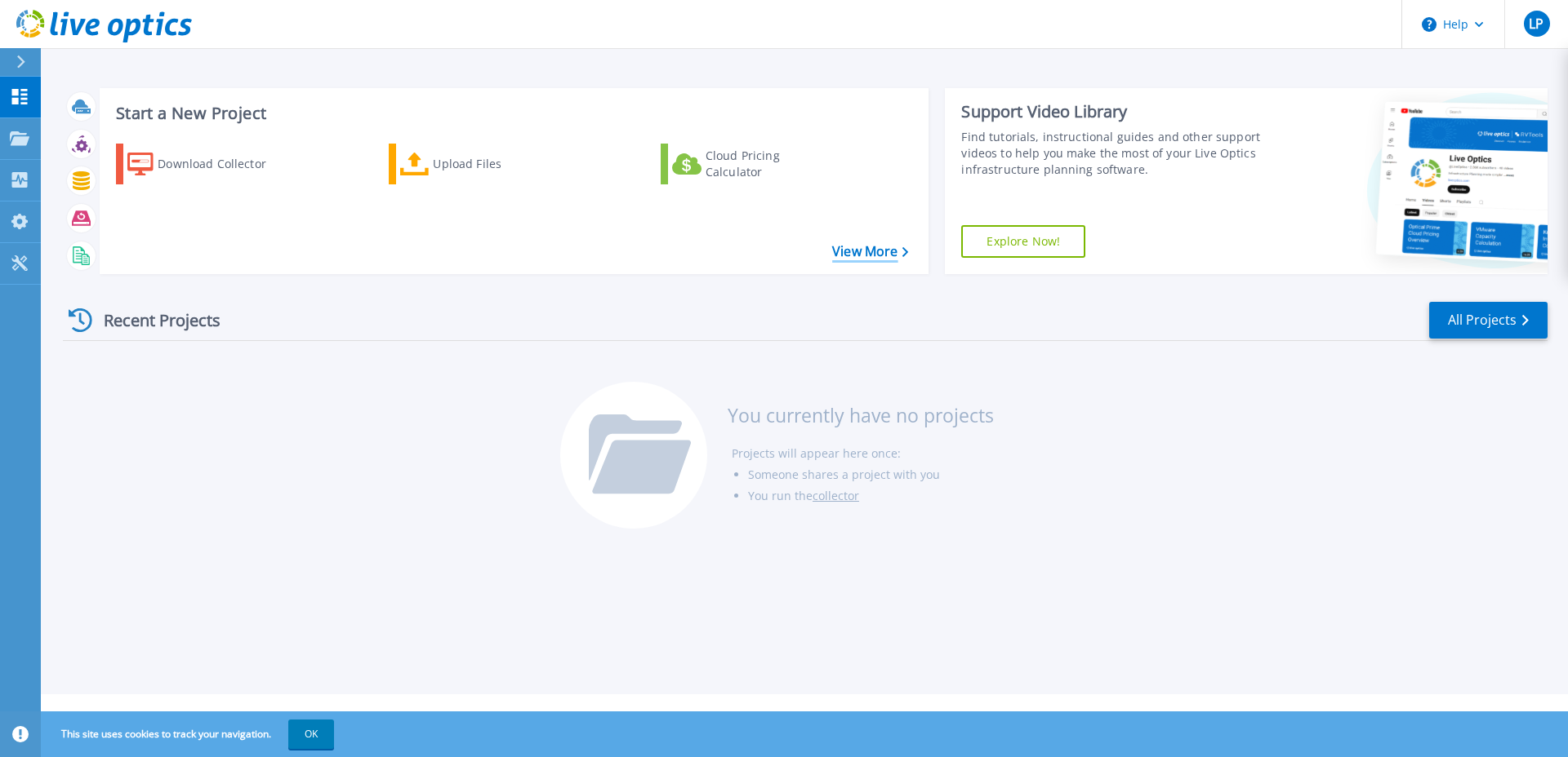
click at [886, 250] on link "View More" at bounding box center [870, 252] width 76 height 16
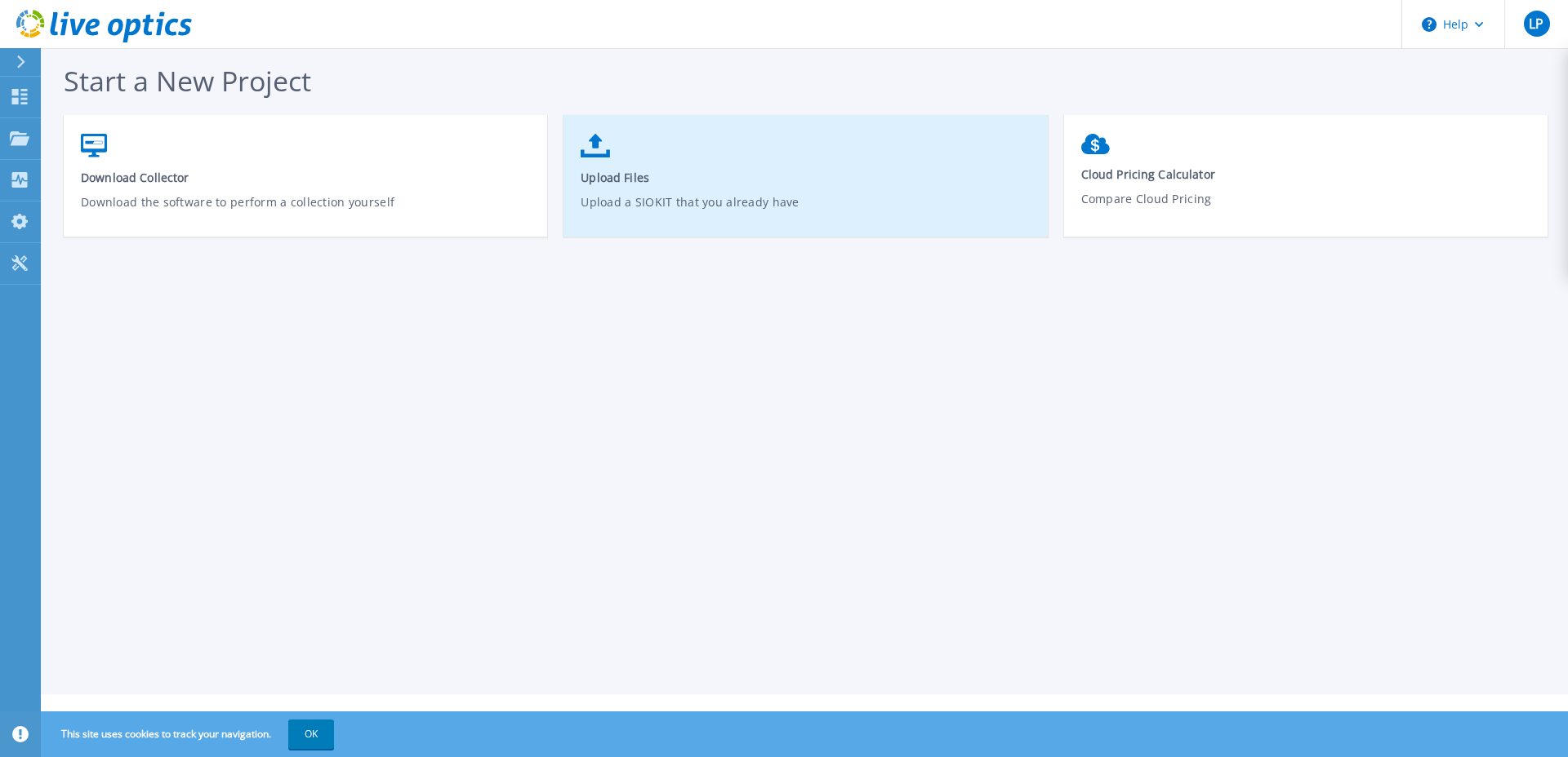
click at [767, 170] on span "Upload Files" at bounding box center [805, 178] width 450 height 16
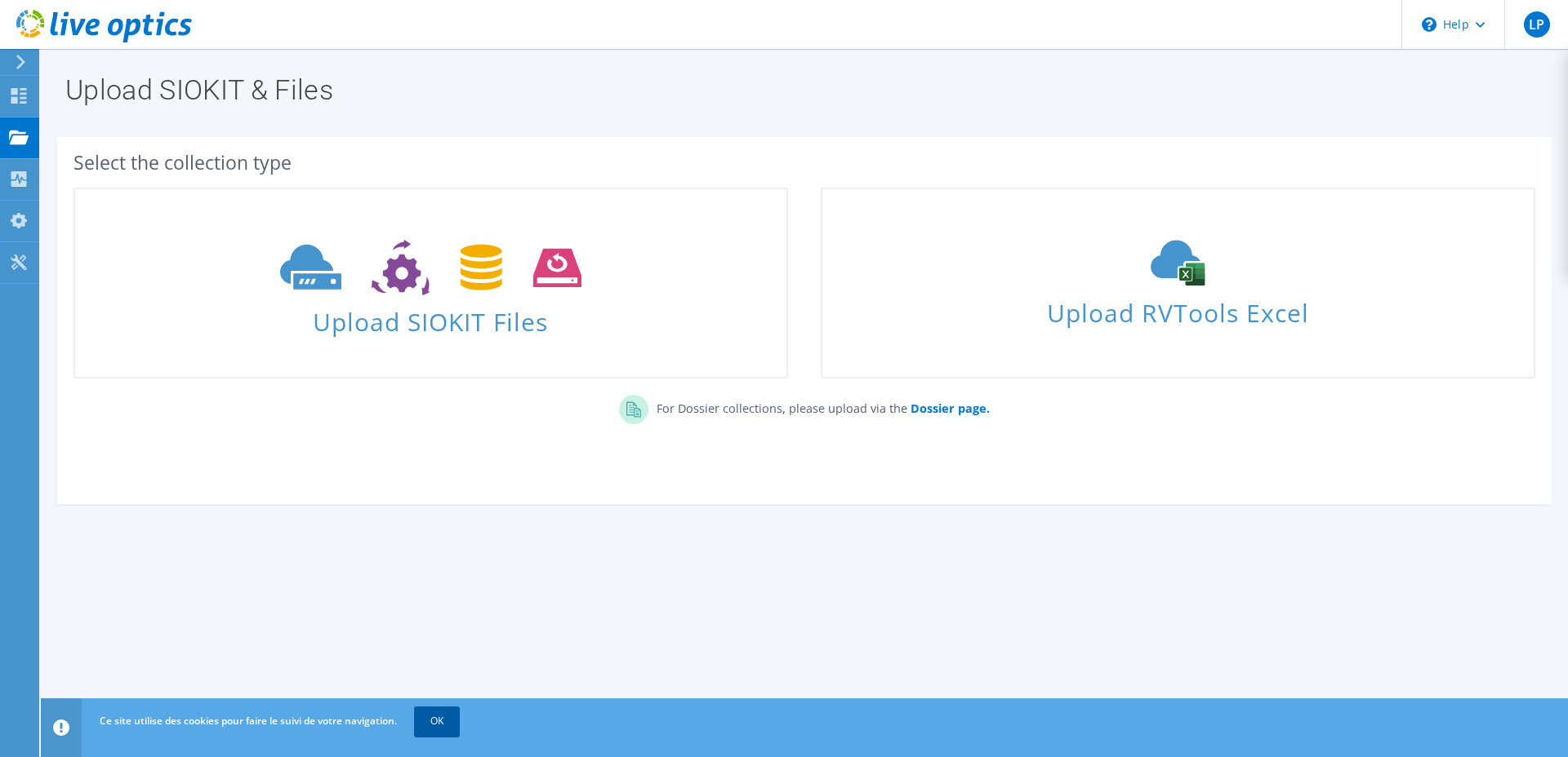
click at [449, 731] on link "OK" at bounding box center [437, 722] width 45 height 29
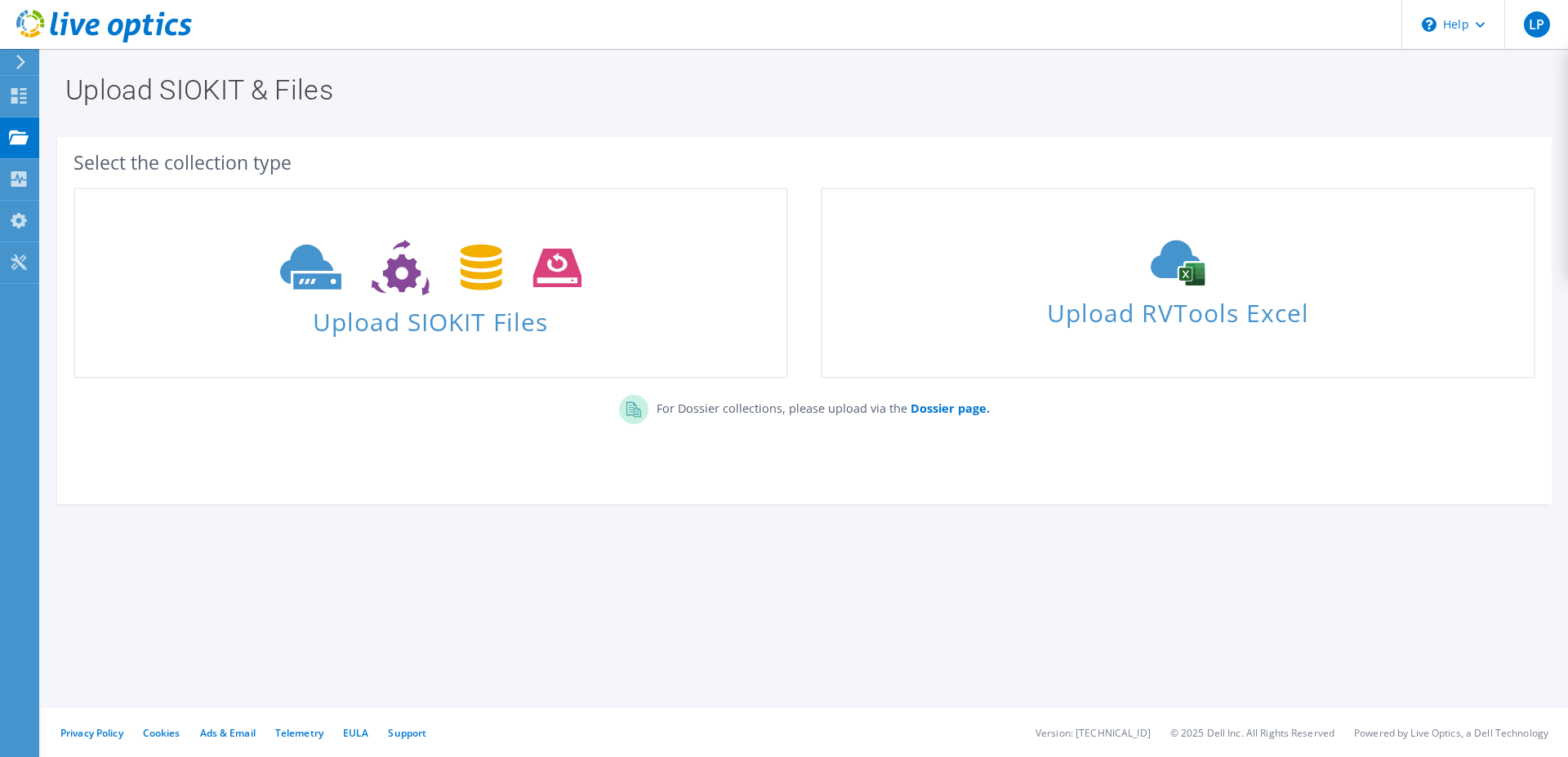
click at [27, 17] on use at bounding box center [104, 26] width 175 height 32
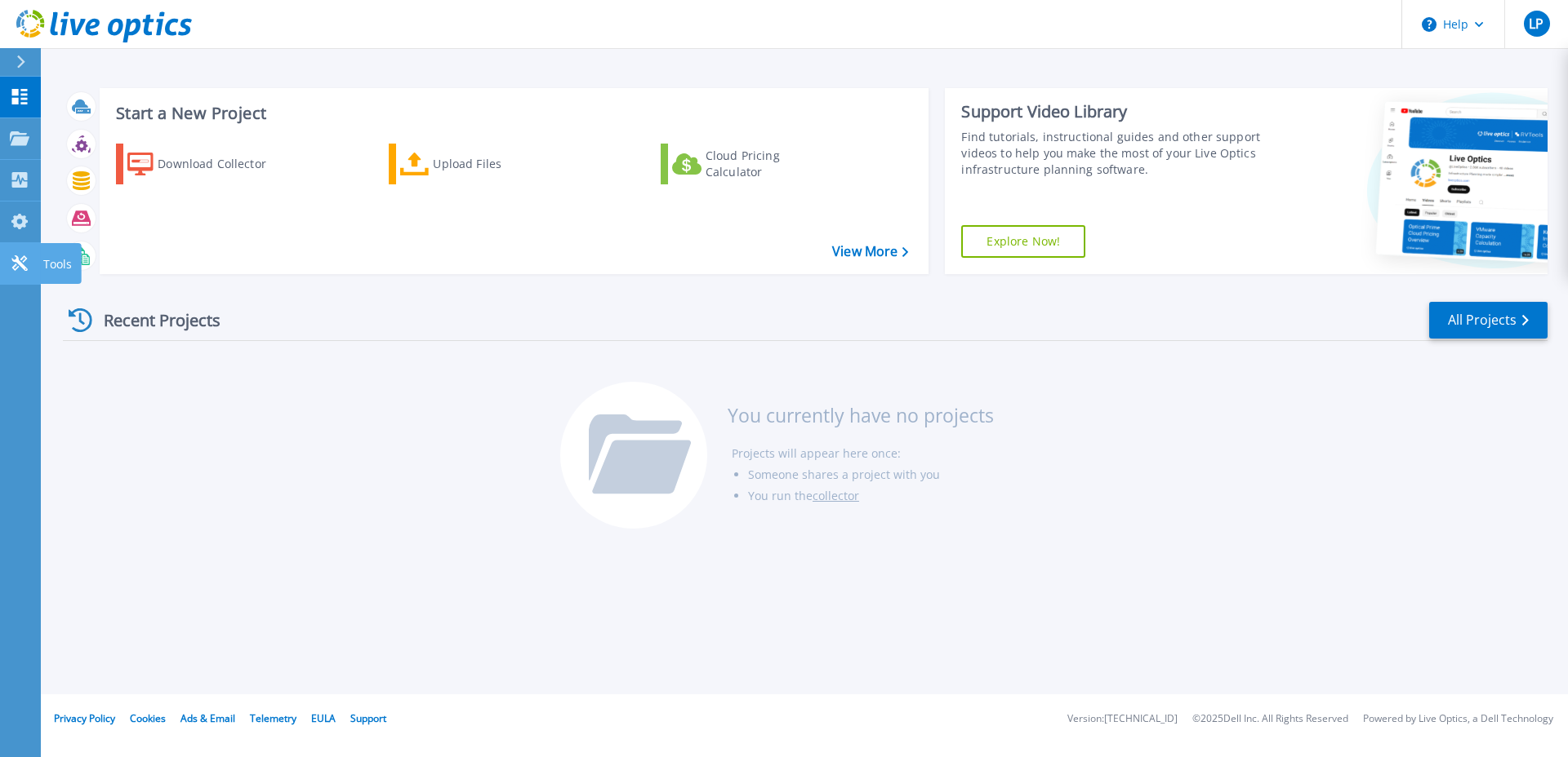
click at [27, 259] on icon at bounding box center [20, 263] width 16 height 16
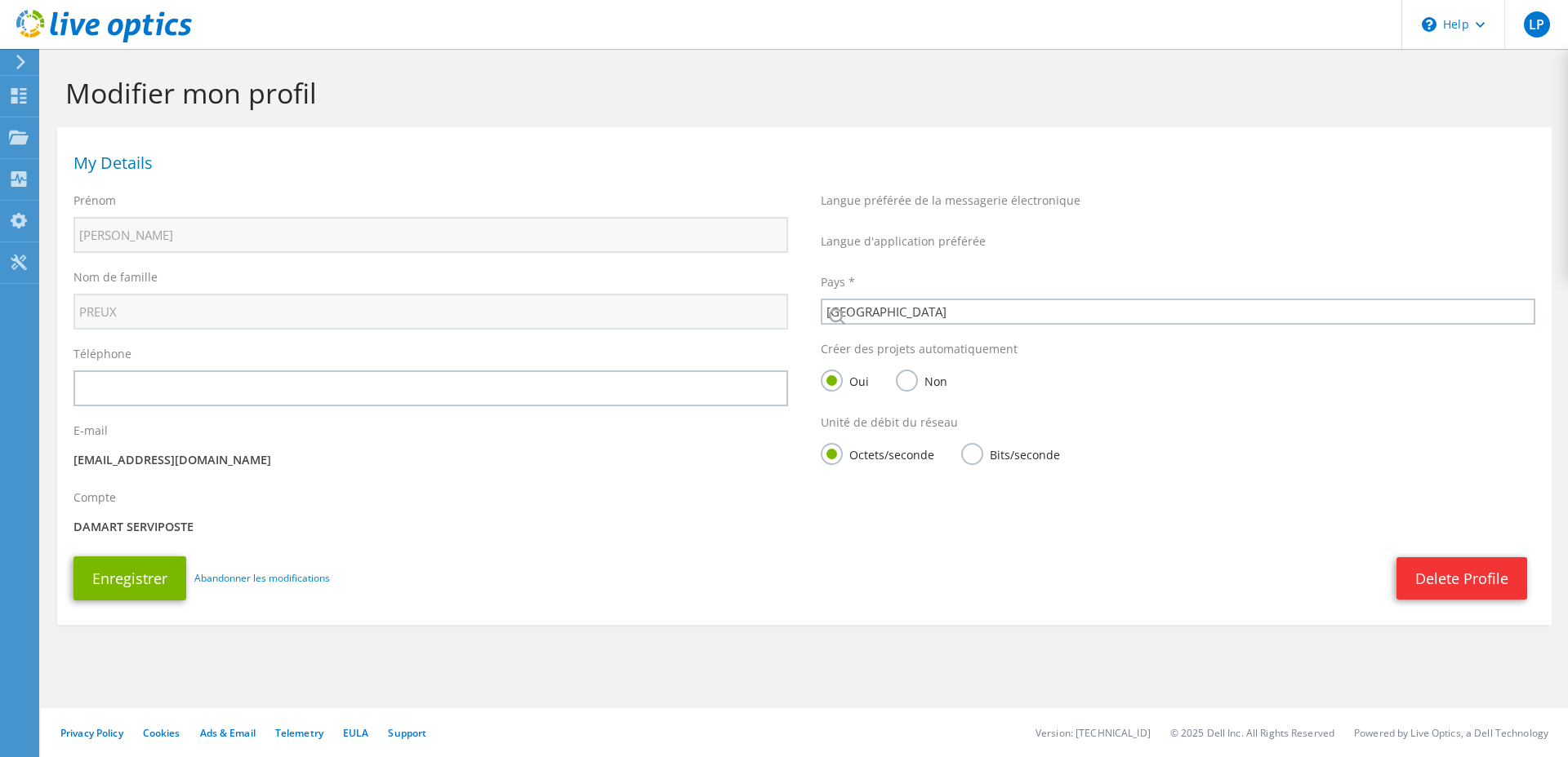
select select "73"
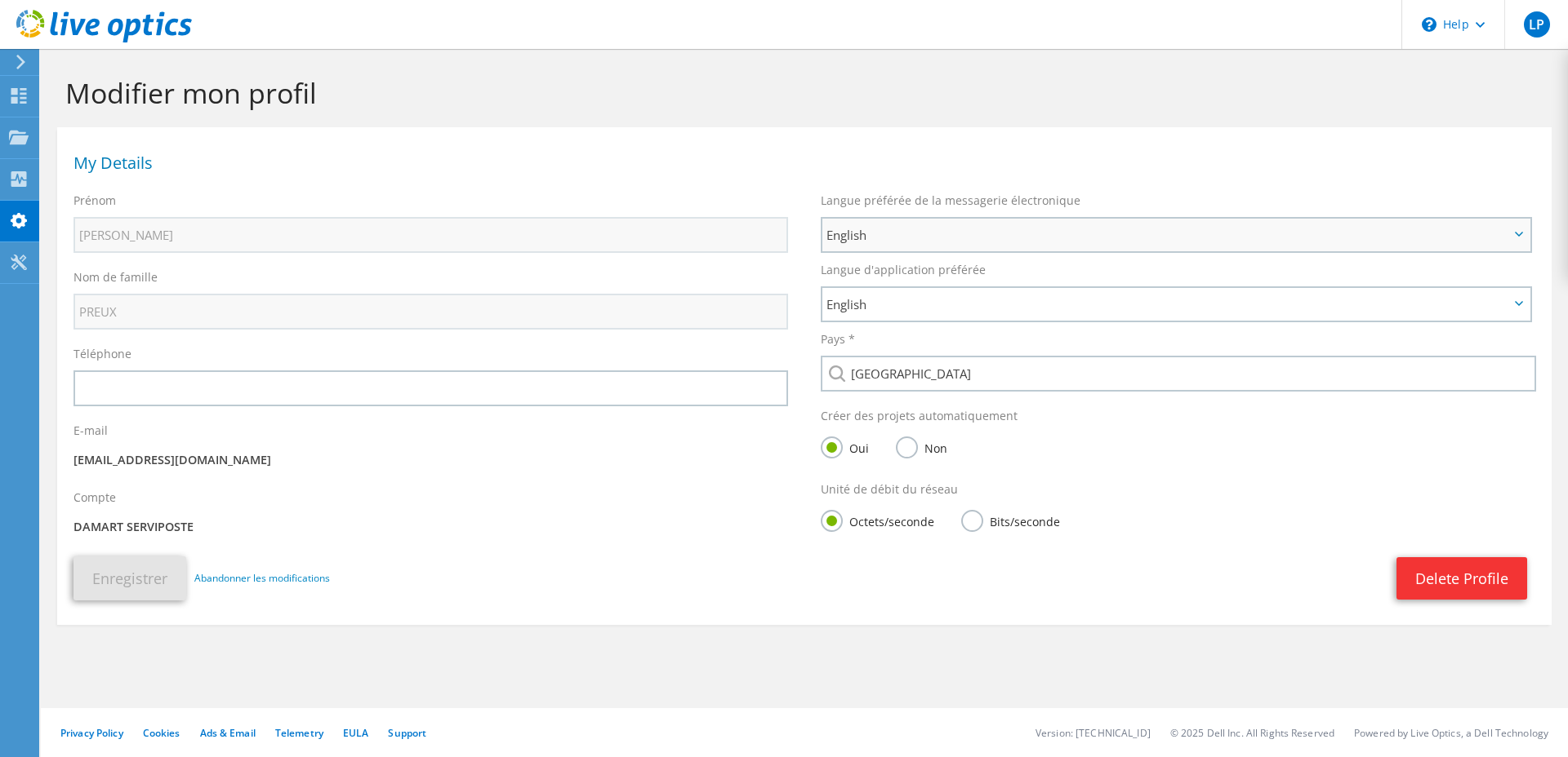
click at [984, 237] on span "English" at bounding box center [1168, 235] width 683 height 20
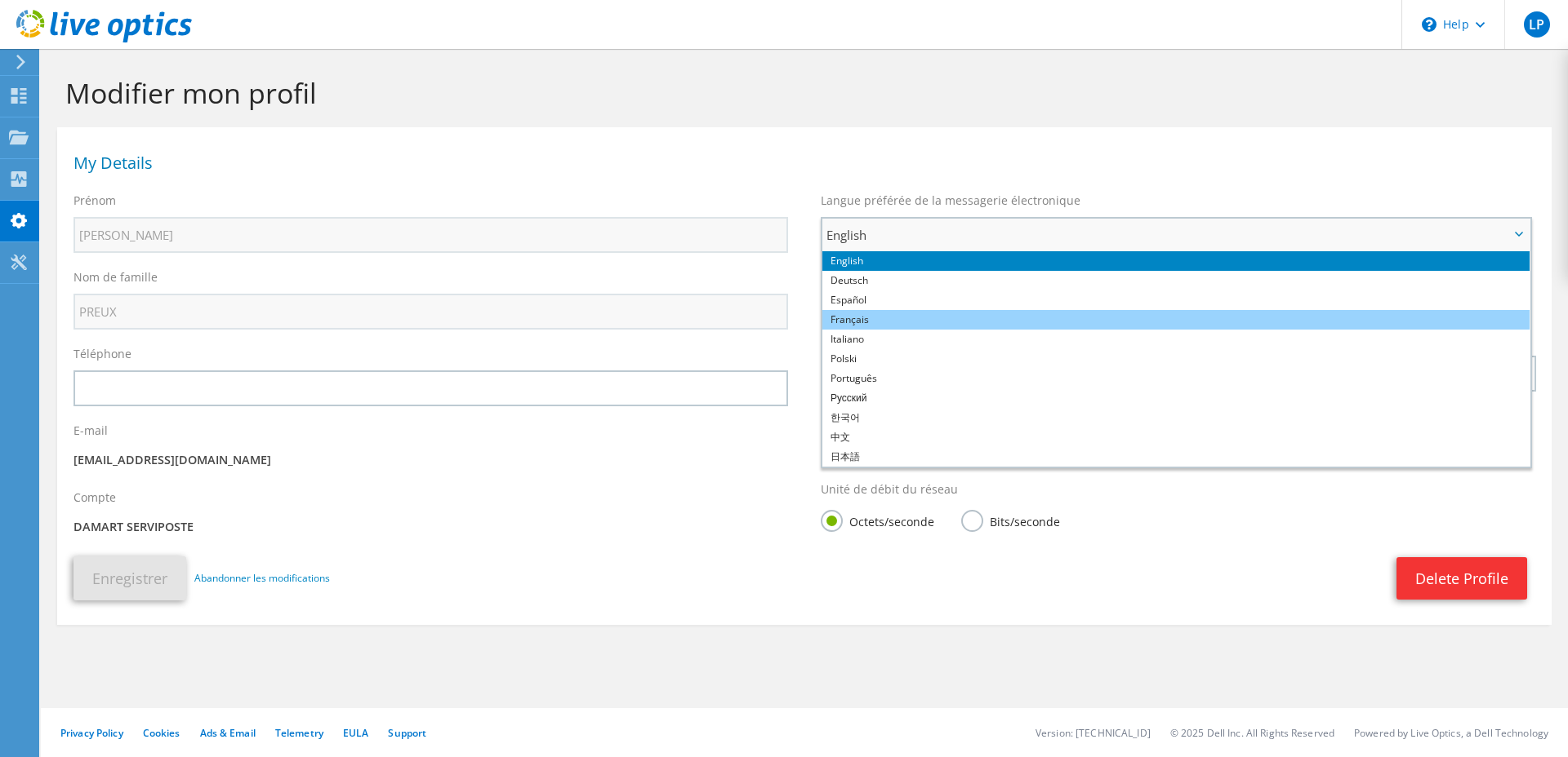
click at [902, 315] on li "Français" at bounding box center [1176, 320] width 707 height 20
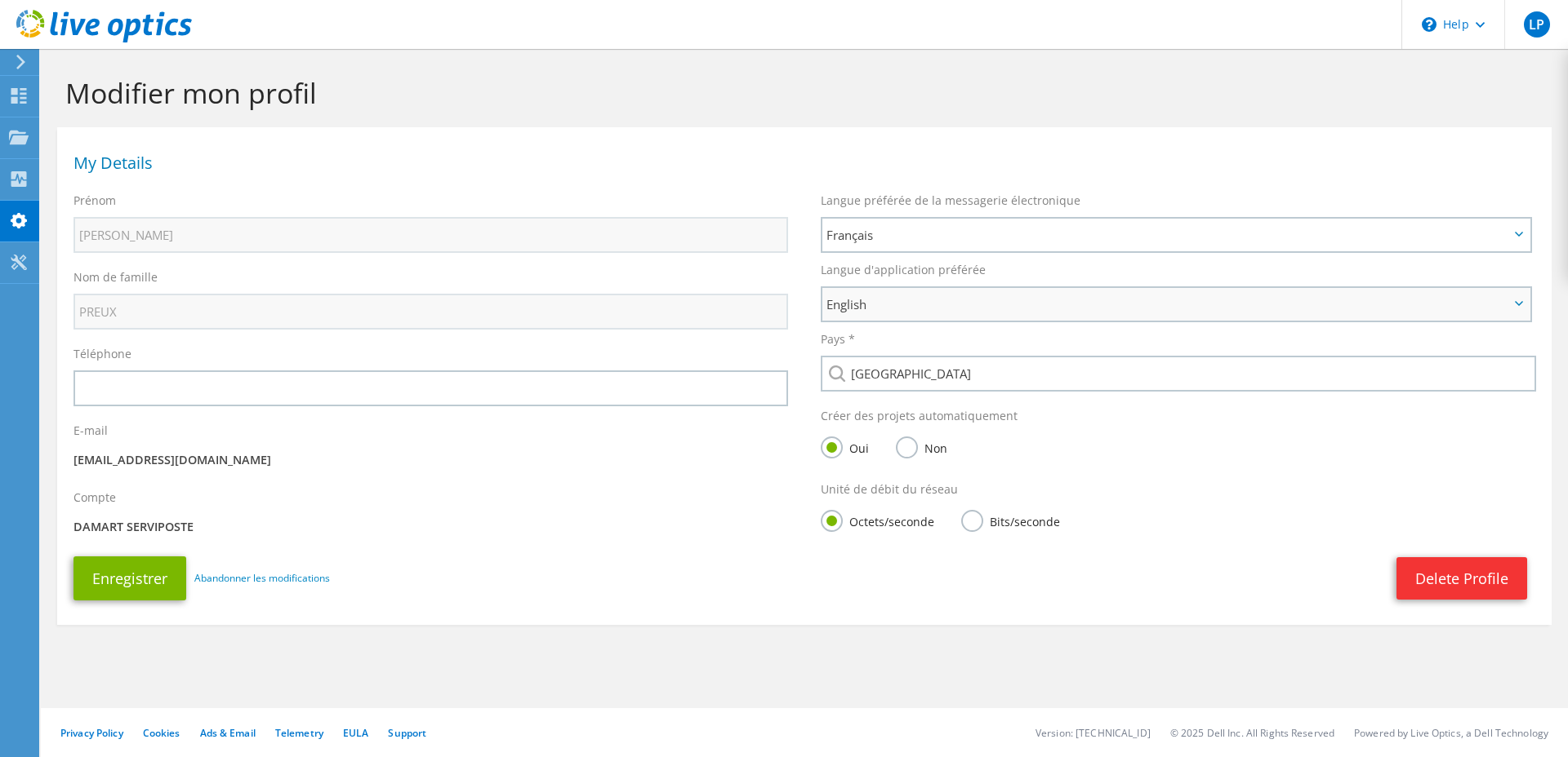
click at [915, 315] on span "English" at bounding box center [1176, 304] width 707 height 32
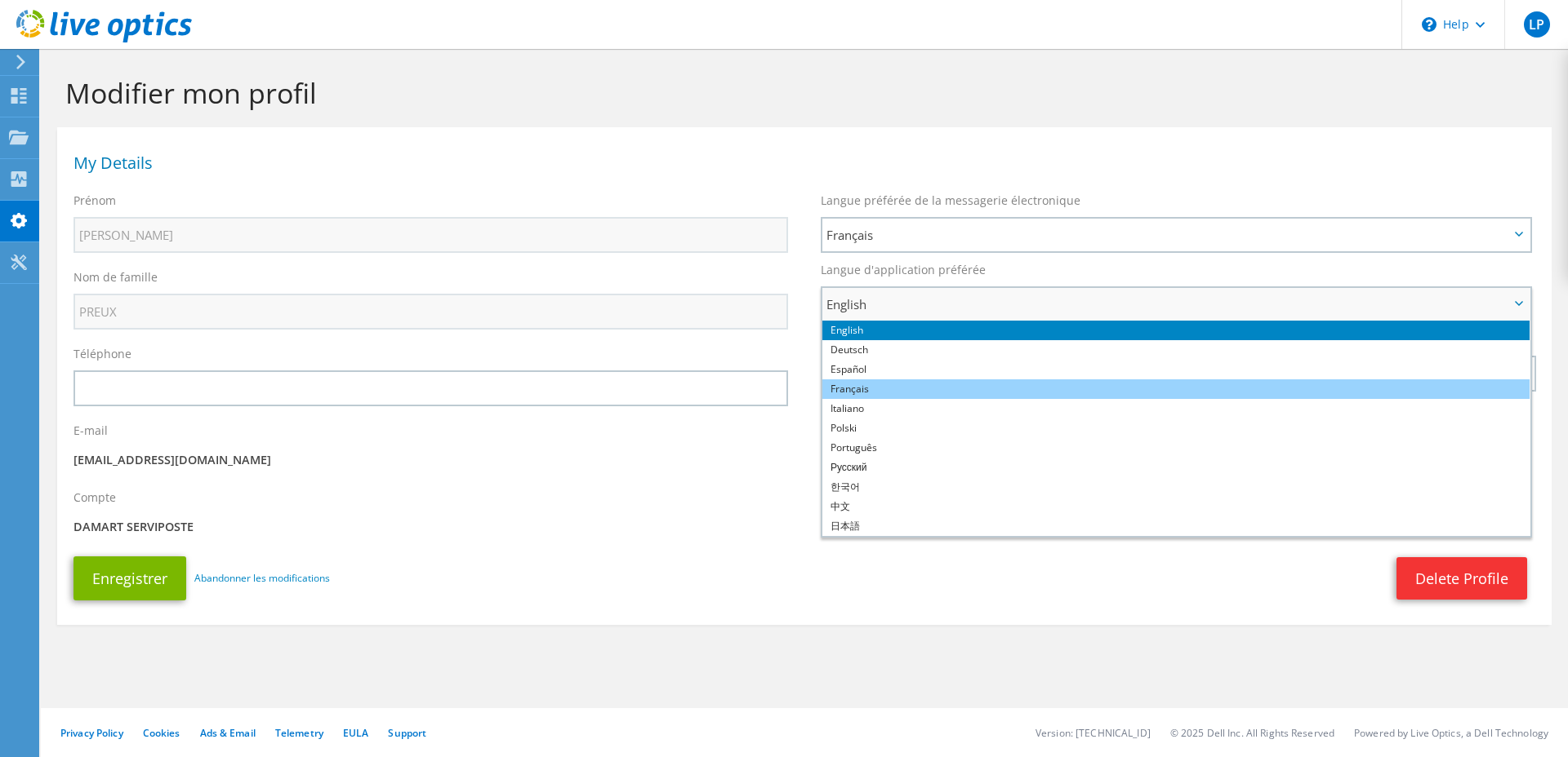
click at [887, 385] on li "Français" at bounding box center [1176, 389] width 707 height 20
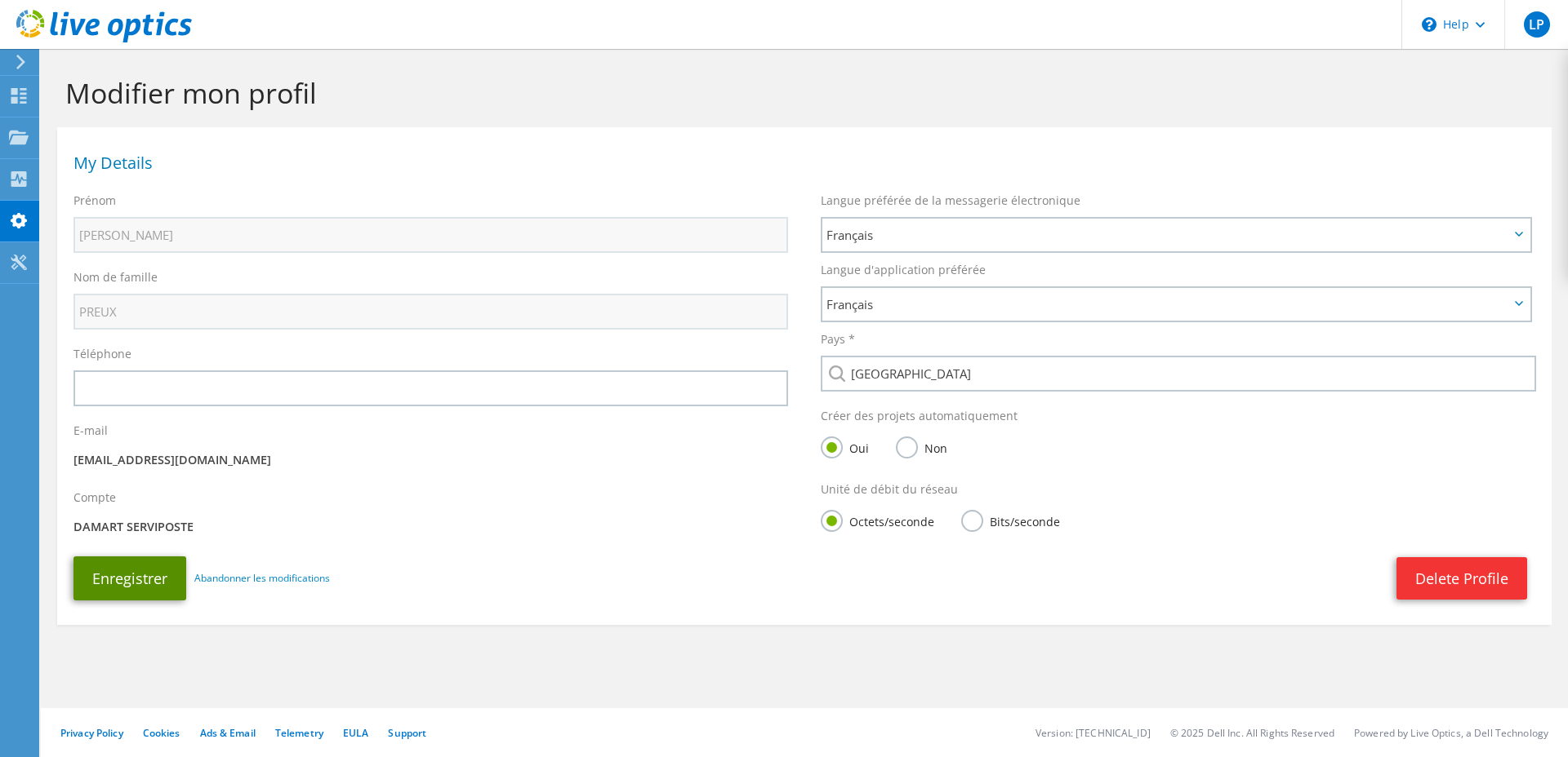
click at [137, 592] on button "Enregistrer" at bounding box center [130, 578] width 113 height 44
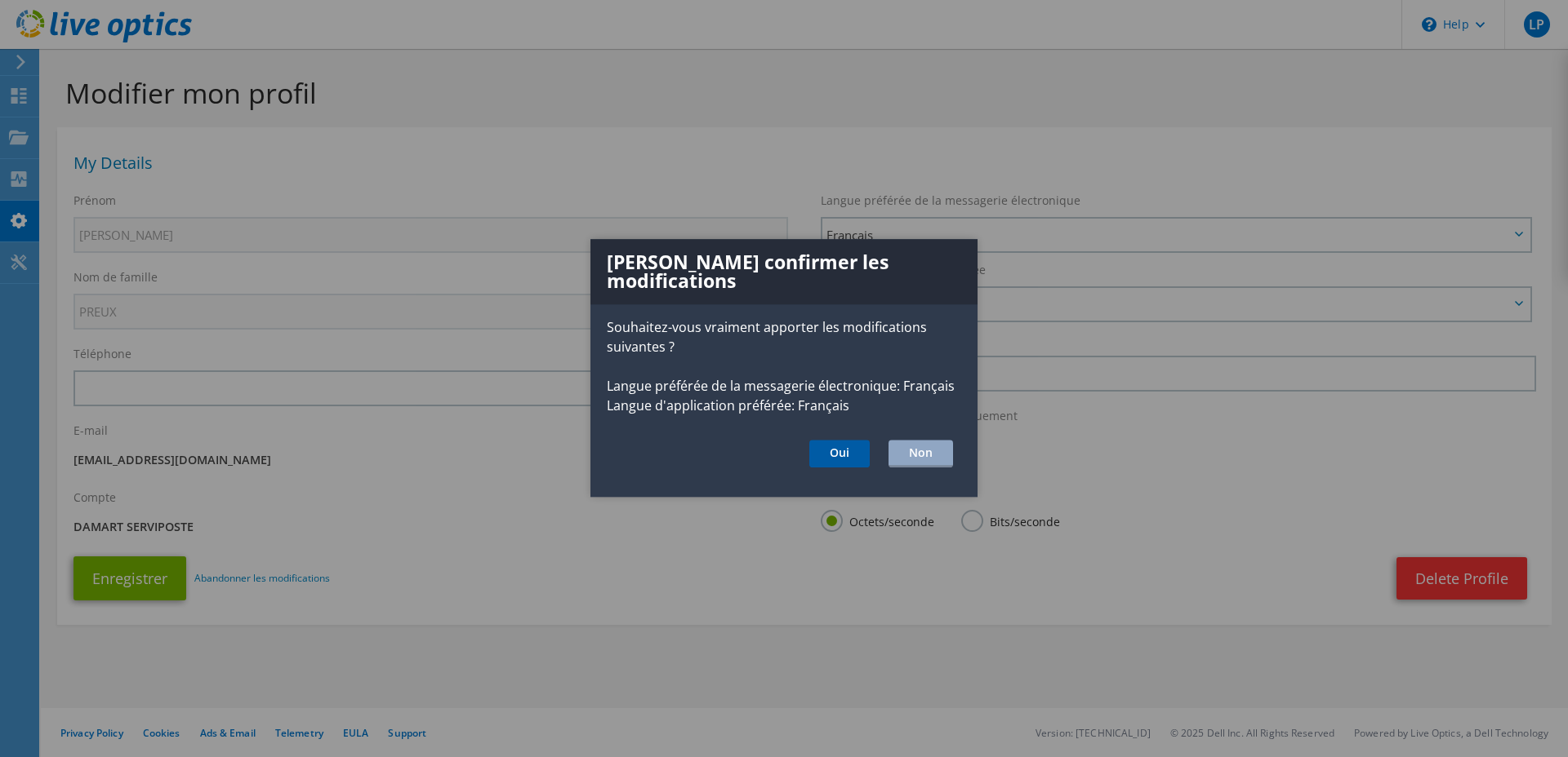
click at [834, 444] on button "Oui" at bounding box center [839, 454] width 60 height 28
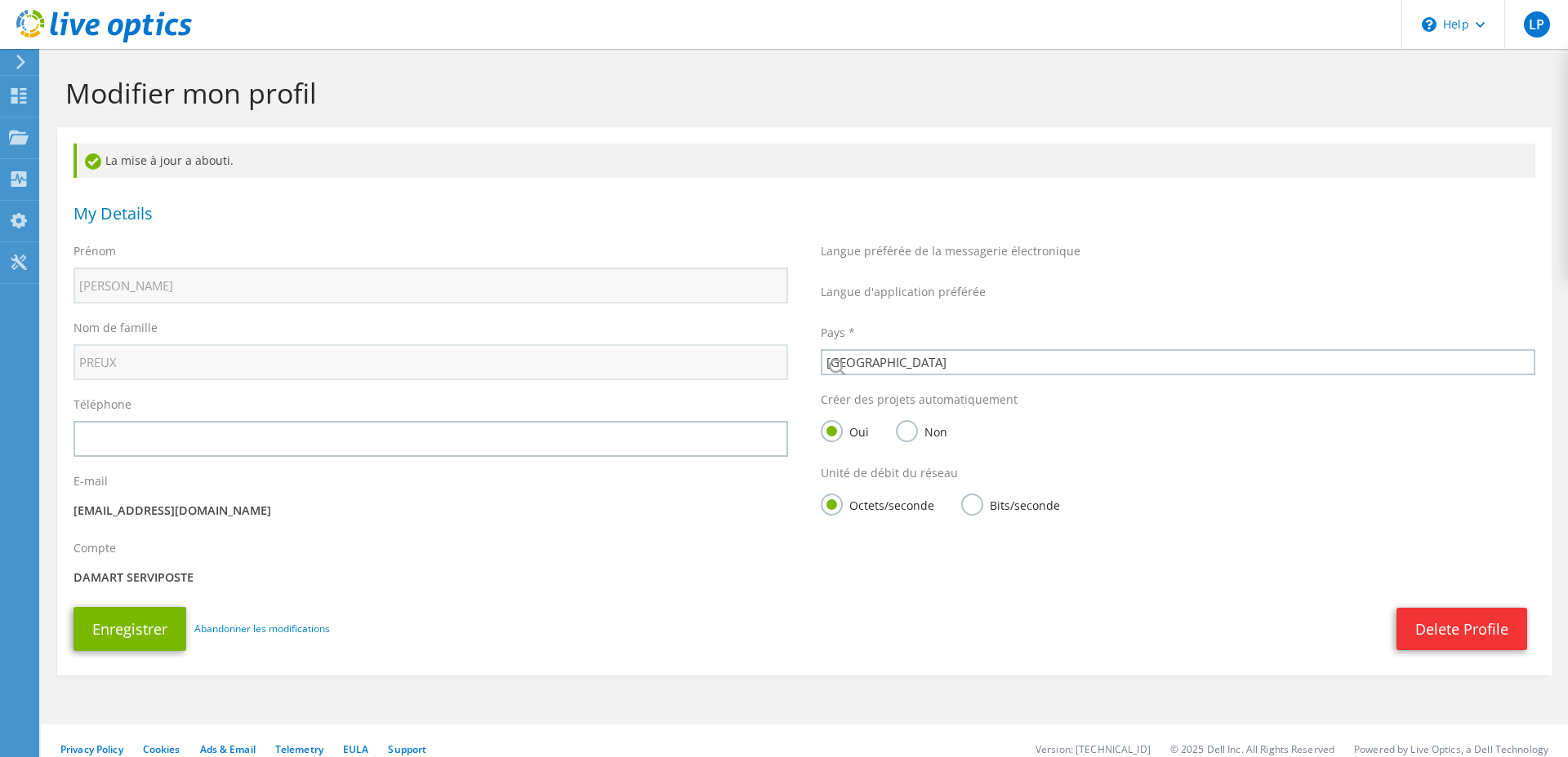
select select "73"
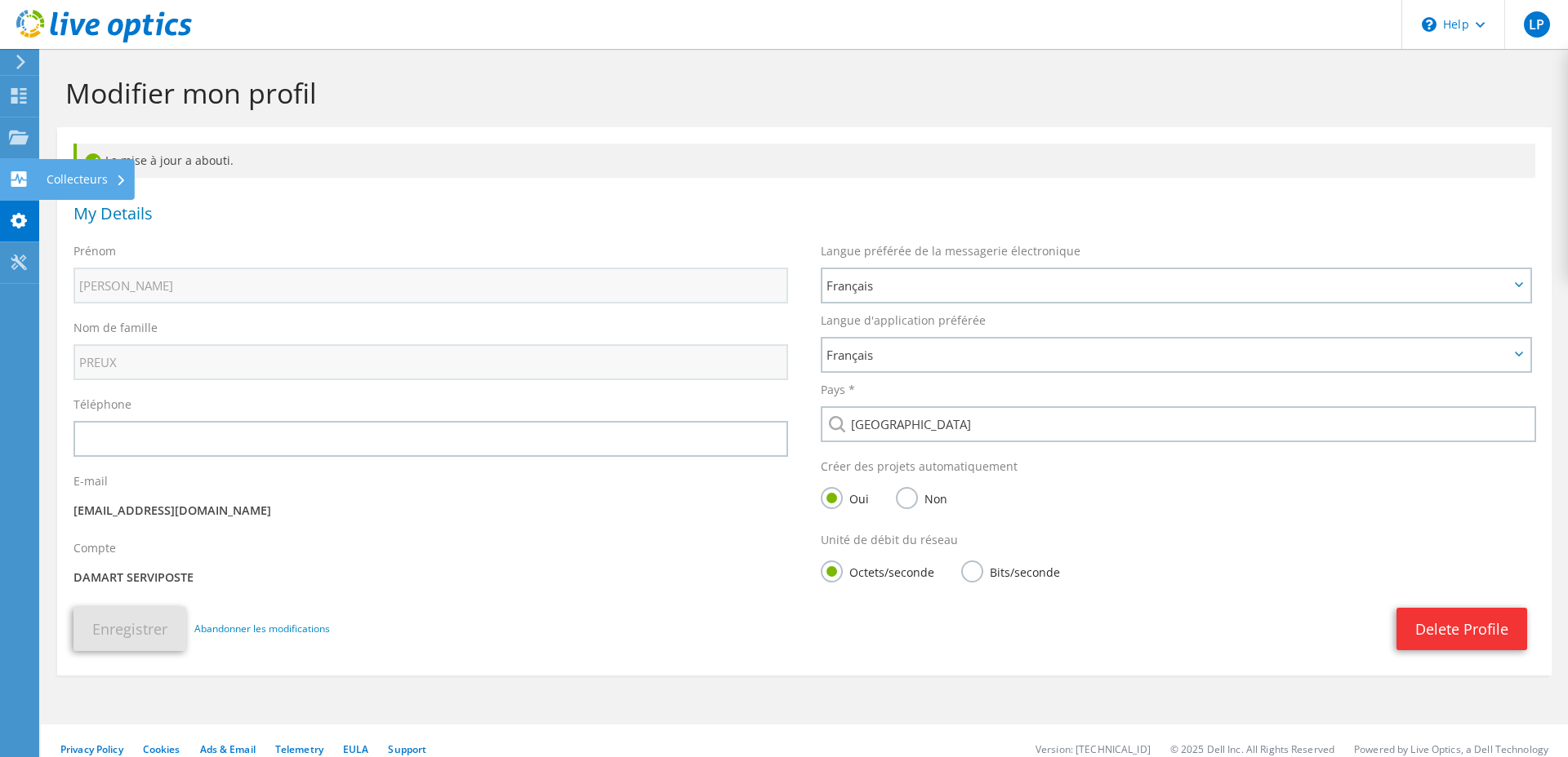
click at [10, 180] on icon at bounding box center [19, 179] width 20 height 16
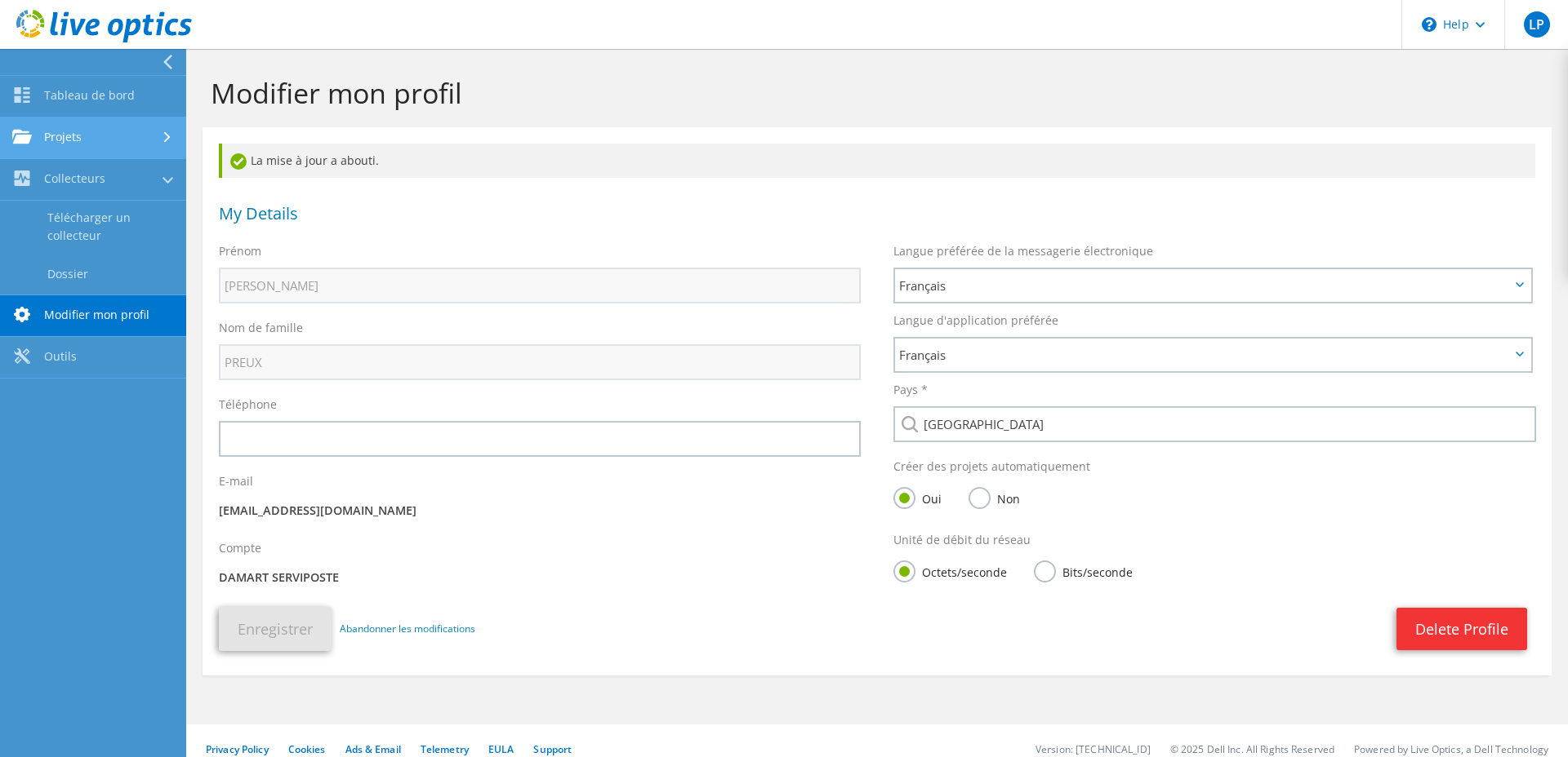
click at [85, 148] on link "Projets" at bounding box center [92, 139] width 186 height 41
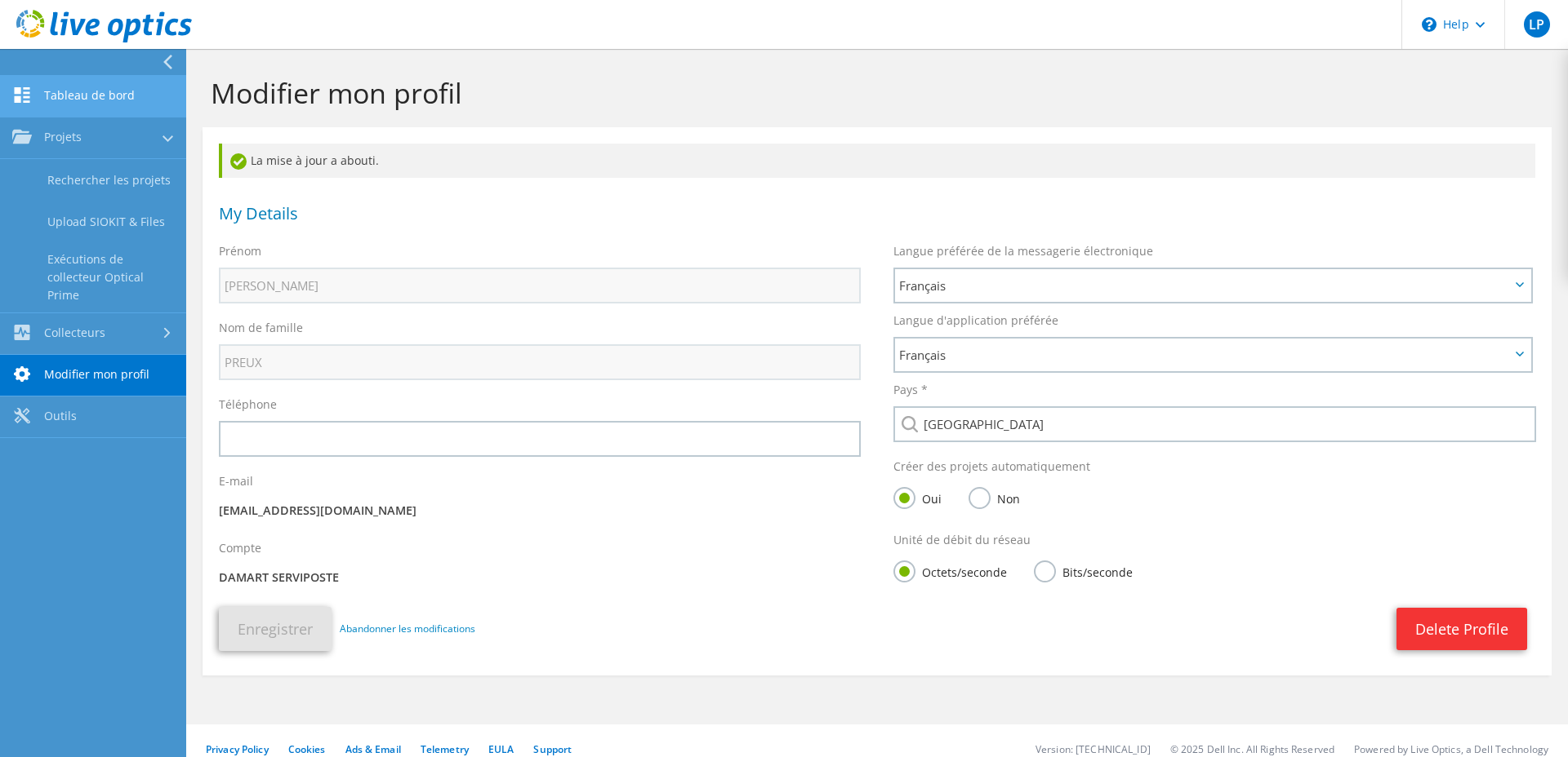
click at [86, 84] on link "Tableau de bord" at bounding box center [92, 96] width 186 height 41
